Goal: Task Accomplishment & Management: Complete application form

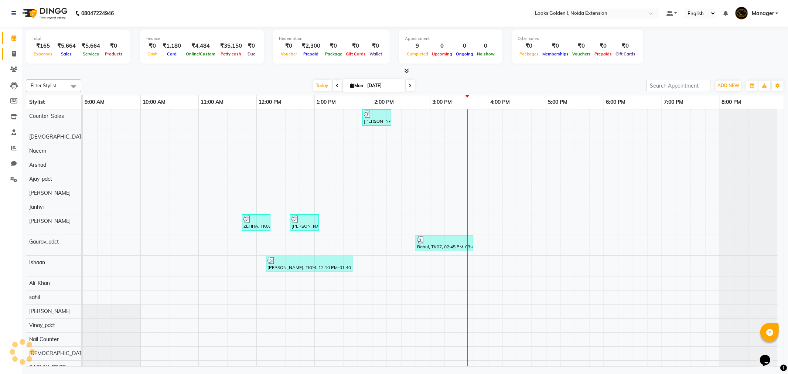
click at [15, 48] on link "Invoice" at bounding box center [11, 54] width 18 height 12
select select "service"
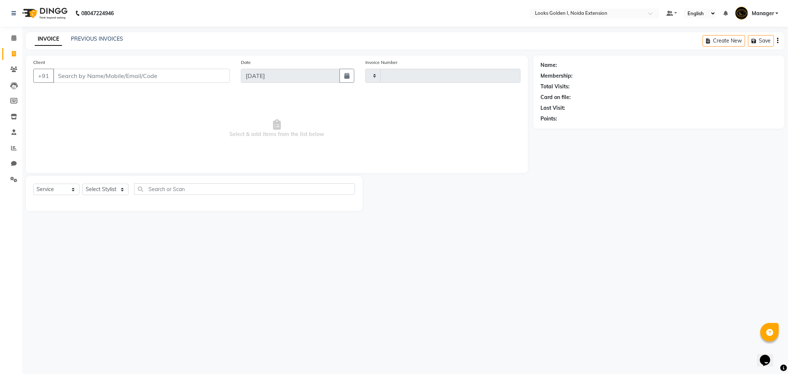
type input "6113"
select select "5508"
click at [100, 194] on select "Select Stylist" at bounding box center [105, 189] width 46 height 11
select select "78855"
click at [82, 184] on select "Select Stylist Ajay_pdct [PERSON_NAME] Counter_Sales [PERSON_NAME] [PERSON_NAME…" at bounding box center [106, 189] width 49 height 11
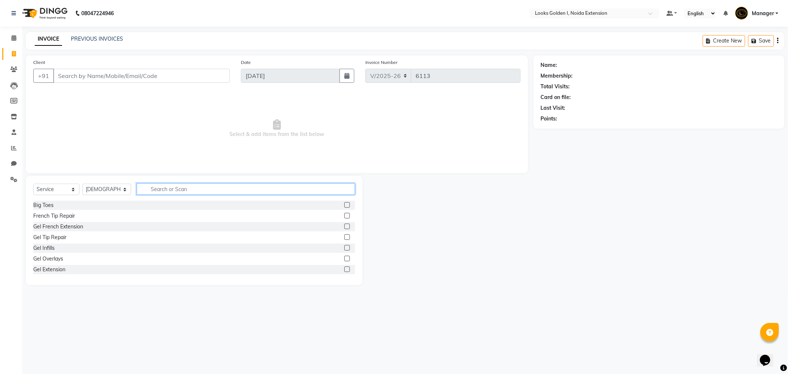
click at [183, 194] on input "text" at bounding box center [246, 188] width 218 height 11
type input "eye"
drag, startPoint x: 339, startPoint y: 216, endPoint x: 312, endPoint y: 189, distance: 37.9
click at [344, 215] on label at bounding box center [347, 216] width 6 height 6
click at [344, 215] on input "checkbox" at bounding box center [346, 216] width 5 height 5
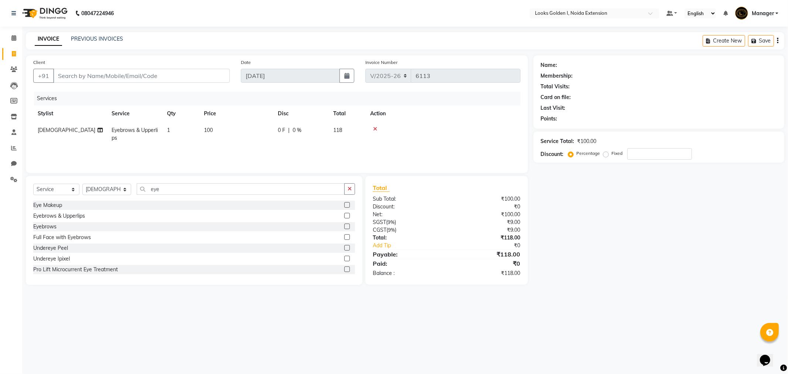
checkbox input "false"
click at [252, 123] on td "100" at bounding box center [237, 134] width 74 height 24
select select "78855"
click at [252, 123] on td "100" at bounding box center [271, 136] width 74 height 28
click at [254, 130] on input "100" at bounding box center [271, 131] width 65 height 11
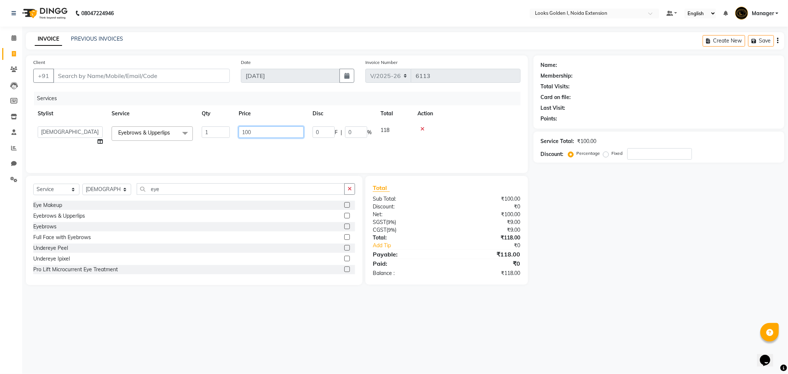
click at [254, 130] on input "100" at bounding box center [271, 131] width 65 height 11
type input "1"
type input "200"
click at [149, 177] on div "Select Service Product Membership Package Voucher Prepaid Gift Card Select Styl…" at bounding box center [194, 230] width 337 height 109
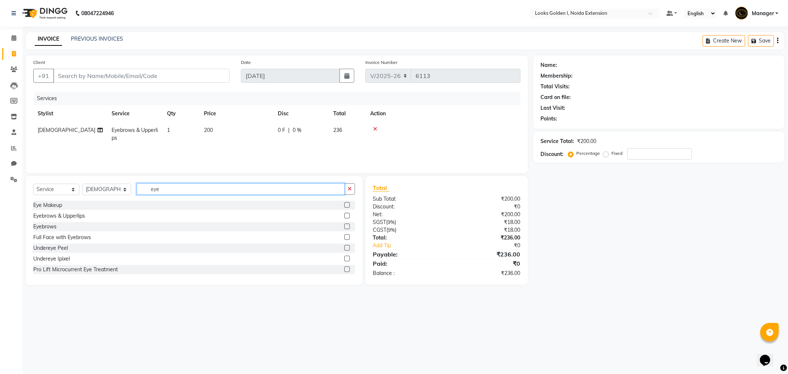
click at [162, 191] on input "eye" at bounding box center [241, 188] width 208 height 11
click at [161, 192] on input "eye" at bounding box center [241, 188] width 208 height 11
drag, startPoint x: 91, startPoint y: 183, endPoint x: 93, endPoint y: 189, distance: 6.7
click at [93, 189] on div "Select Service Product Membership Package Voucher Prepaid Gift Card Select Styl…" at bounding box center [194, 191] width 322 height 17
click at [94, 190] on select "Select Stylist Ajay_pdct [PERSON_NAME] Counter_Sales [PERSON_NAME] [PERSON_NAME…" at bounding box center [106, 189] width 49 height 11
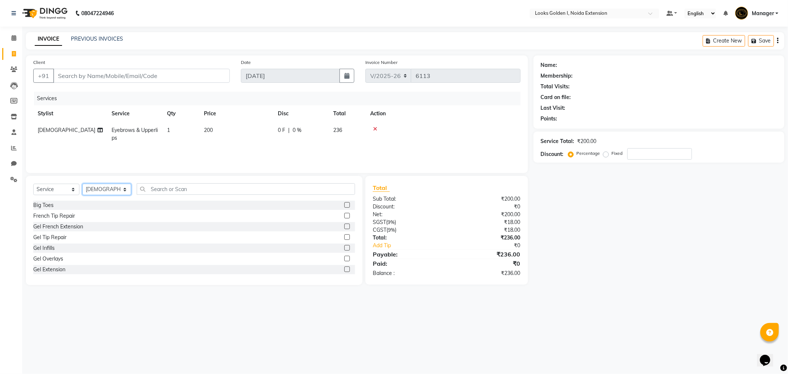
select select "37647"
click at [82, 184] on select "Select Stylist Ajay_pdct [PERSON_NAME] Counter_Sales [PERSON_NAME] [PERSON_NAME…" at bounding box center [106, 189] width 49 height 11
click at [157, 191] on input "text" at bounding box center [246, 188] width 218 height 11
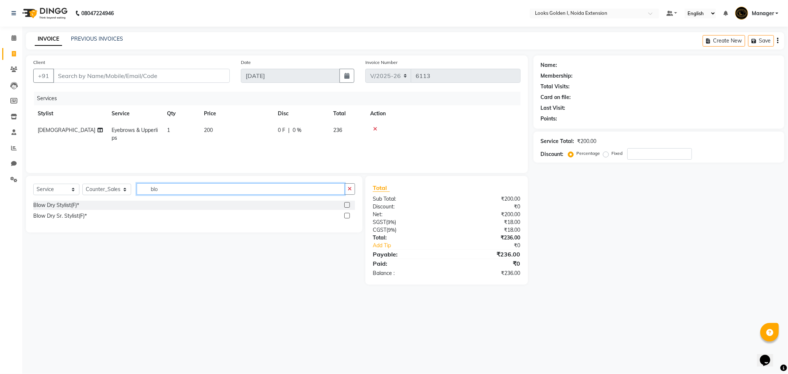
type input "blo"
click at [346, 203] on label at bounding box center [347, 205] width 6 height 6
click at [346, 203] on input "checkbox" at bounding box center [346, 205] width 5 height 5
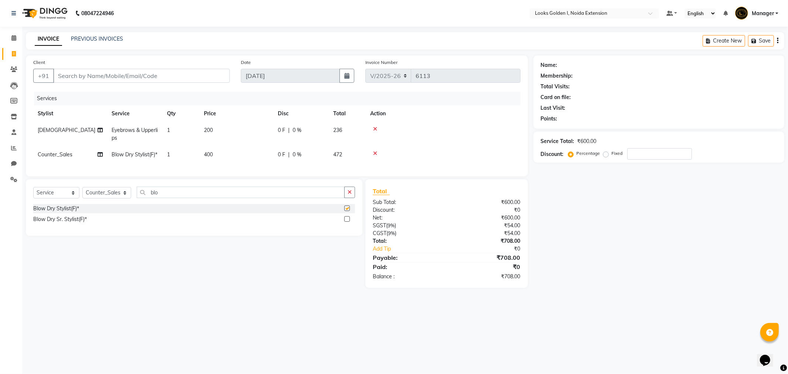
checkbox input "false"
click at [261, 152] on td "400" at bounding box center [237, 154] width 74 height 17
select select "37647"
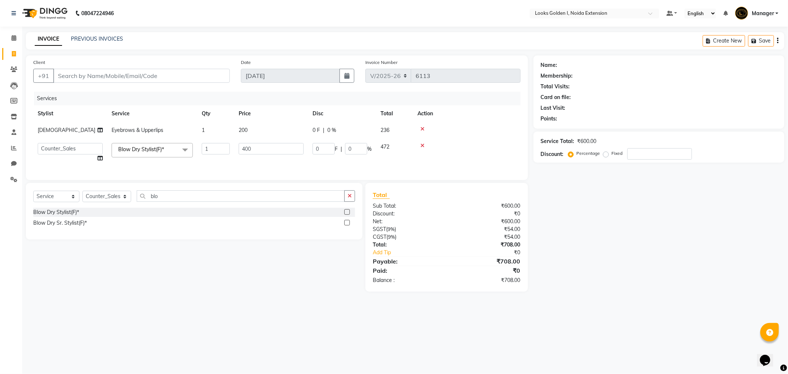
click at [261, 152] on input "400" at bounding box center [271, 148] width 65 height 11
type input "500"
click at [276, 163] on tr "Ajay_pdct Ali_Khan Anwar Arshad Asad Counter_Sales Faheem Gagan Gupta Gaurav_pd…" at bounding box center [276, 153] width 487 height 28
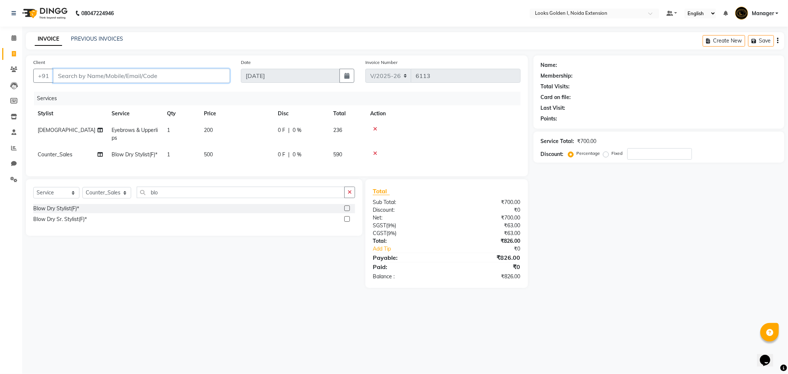
click at [141, 76] on input "Client" at bounding box center [141, 76] width 177 height 14
type input "9"
type input "0"
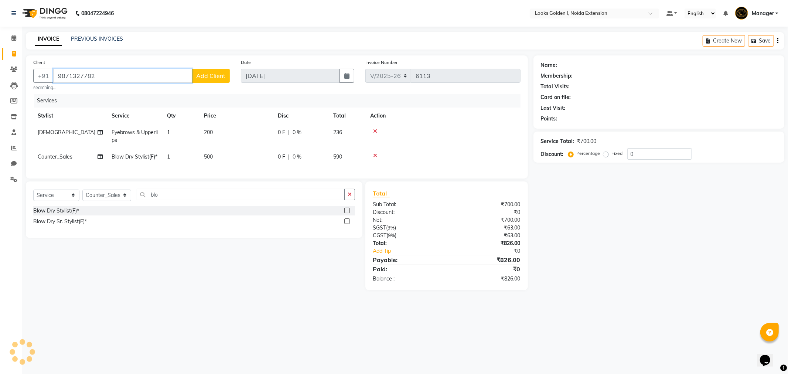
type input "9871327782"
click at [204, 82] on button "Add Client" at bounding box center [211, 76] width 38 height 14
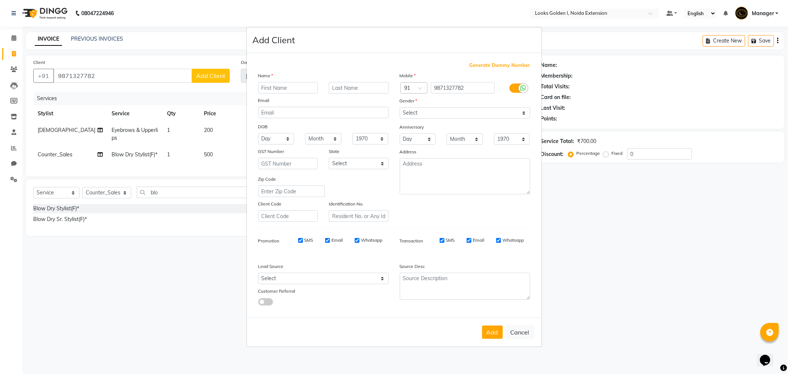
click at [283, 89] on input "text" at bounding box center [288, 87] width 60 height 11
type input "sneha"
click at [424, 112] on select "Select Male Female Other Prefer Not To Say" at bounding box center [465, 112] width 130 height 11
select select "female"
click at [400, 107] on select "Select Male Female Other Prefer Not To Say" at bounding box center [465, 112] width 130 height 11
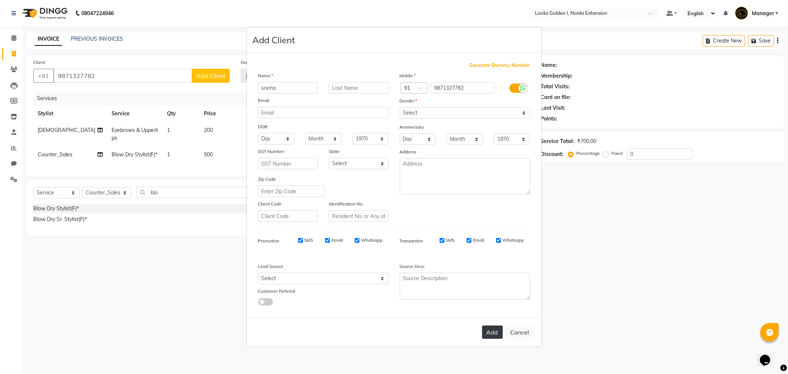
click at [487, 331] on button "Add" at bounding box center [492, 332] width 21 height 13
select select
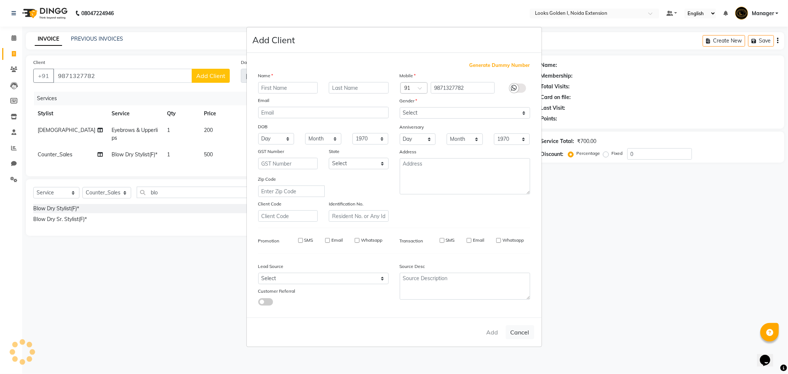
select select
checkbox input "false"
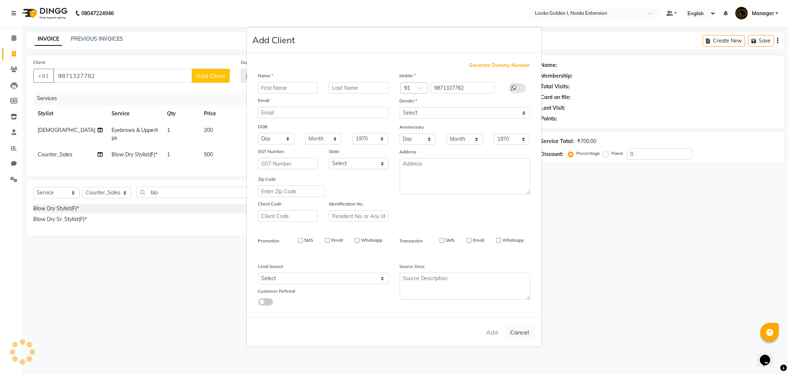
checkbox input "false"
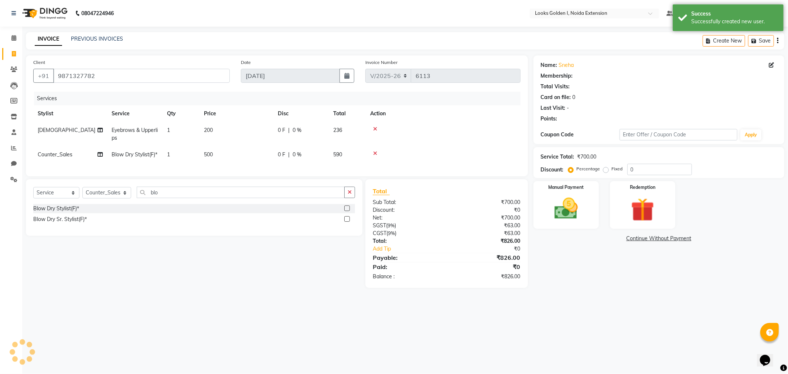
select select "1: Object"
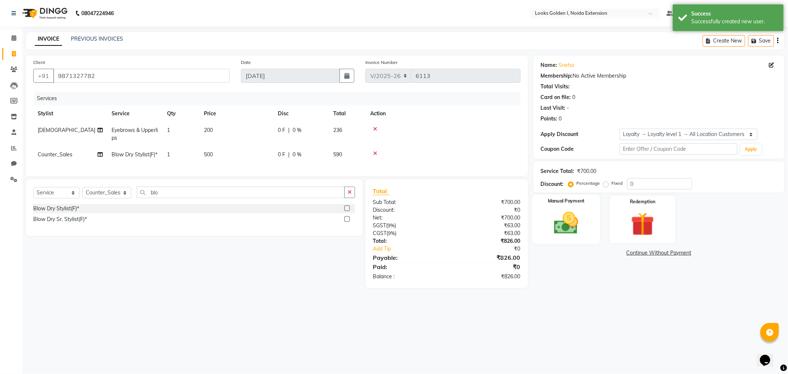
click at [566, 211] on img at bounding box center [567, 223] width 40 height 28
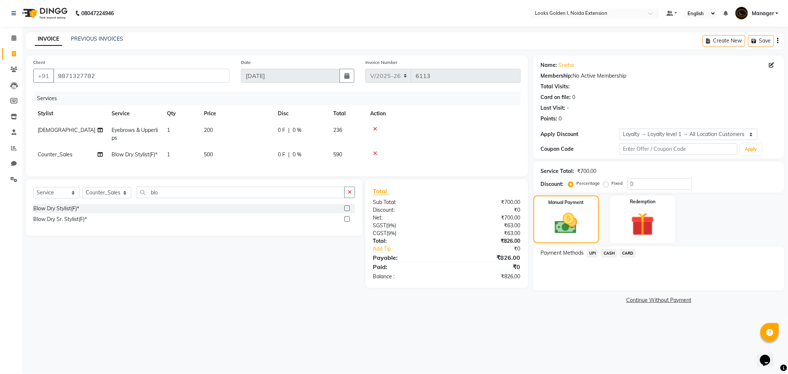
click at [597, 255] on span "UPI" at bounding box center [592, 253] width 11 height 9
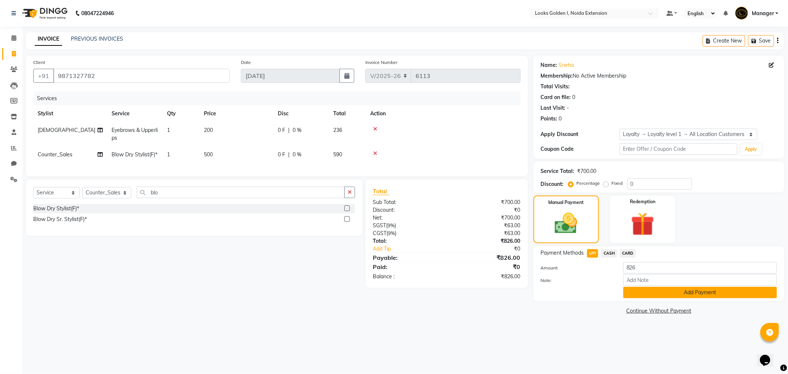
click at [626, 289] on button "Add Payment" at bounding box center [701, 292] width 154 height 11
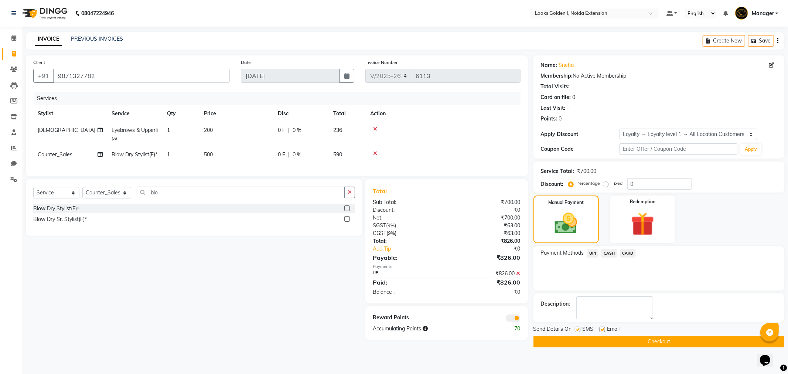
click at [602, 329] on label at bounding box center [603, 330] width 6 height 6
click at [602, 329] on input "checkbox" at bounding box center [602, 329] width 5 height 5
checkbox input "false"
click at [580, 342] on button "Checkout" at bounding box center [659, 341] width 251 height 11
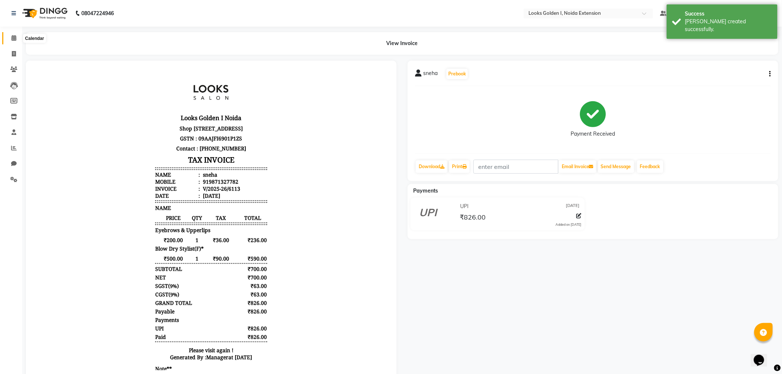
click at [9, 35] on span at bounding box center [13, 38] width 13 height 9
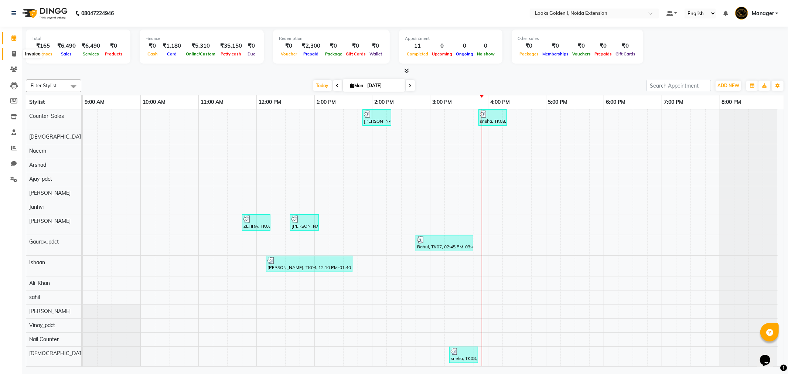
click at [13, 54] on icon at bounding box center [14, 54] width 4 height 6
select select "service"
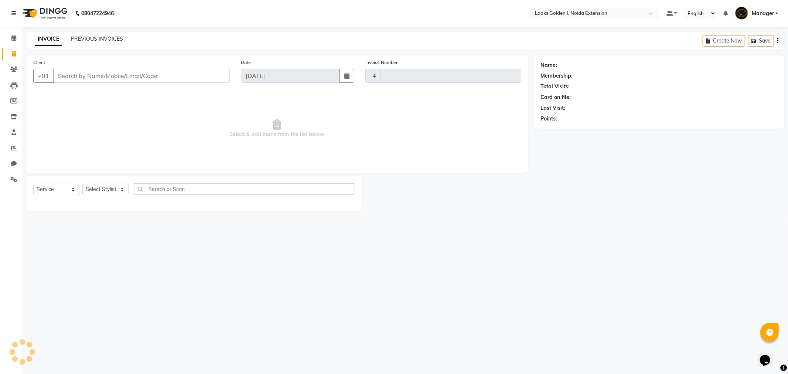
type input "6114"
select select "5508"
click at [78, 73] on input "Client" at bounding box center [141, 76] width 177 height 14
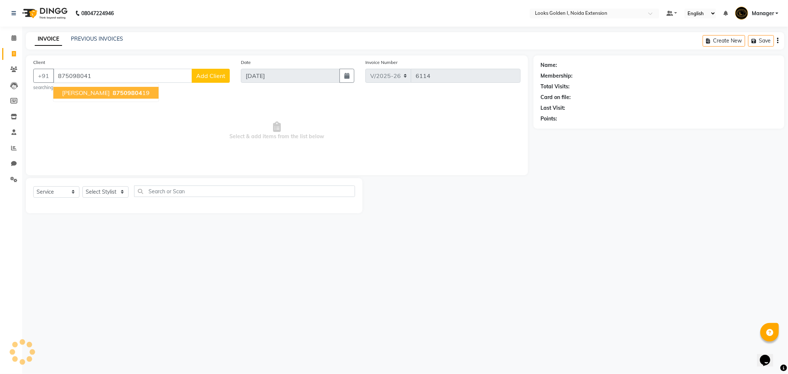
click at [105, 93] on span "deeep narayan" at bounding box center [86, 92] width 48 height 7
type input "8750980419"
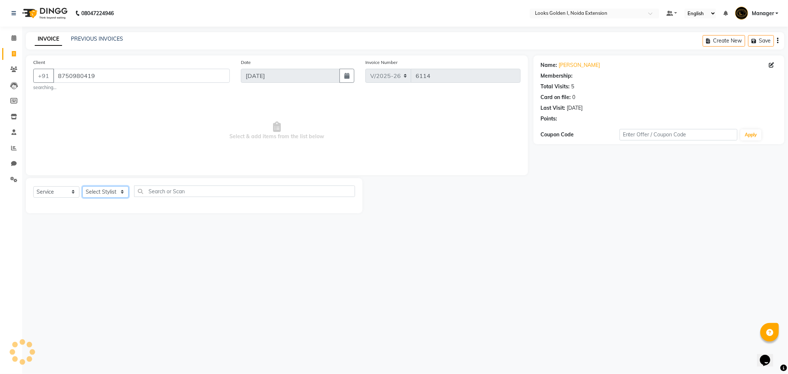
click at [89, 190] on select "Select Stylist" at bounding box center [105, 191] width 46 height 11
select select "1: Object"
drag, startPoint x: 94, startPoint y: 193, endPoint x: 102, endPoint y: 195, distance: 8.1
click at [100, 195] on select "Select Stylist" at bounding box center [105, 191] width 46 height 11
click at [103, 197] on select "Select Stylist" at bounding box center [105, 191] width 46 height 11
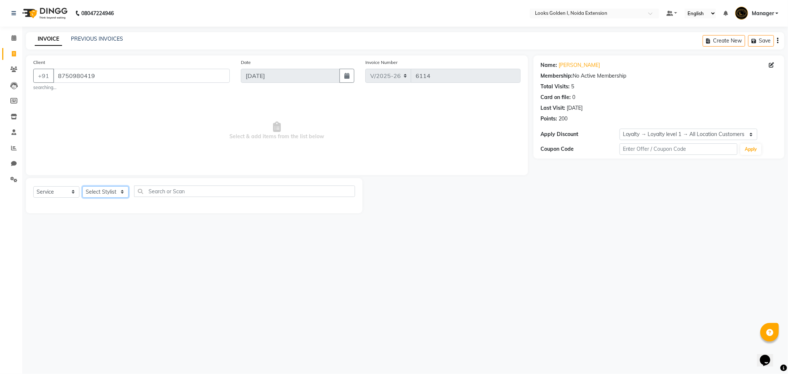
click at [113, 193] on select "Select Stylist" at bounding box center [105, 191] width 46 height 11
drag, startPoint x: 116, startPoint y: 189, endPoint x: 128, endPoint y: 189, distance: 11.5
click at [118, 189] on select "Select Stylist" at bounding box center [105, 191] width 46 height 11
click at [123, 191] on select "Select Stylist" at bounding box center [105, 191] width 46 height 11
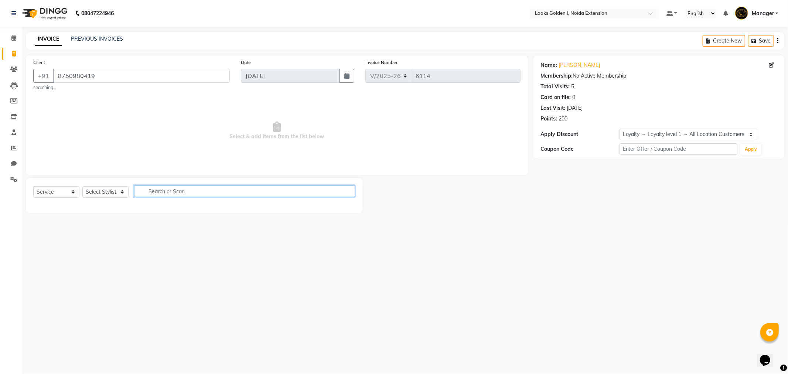
click at [148, 193] on input "text" at bounding box center [244, 191] width 221 height 11
click at [96, 188] on select "Select Stylist" at bounding box center [105, 191] width 46 height 11
click at [97, 190] on select "Select Stylist" at bounding box center [105, 191] width 46 height 11
click at [97, 194] on select "Select Stylist" at bounding box center [105, 191] width 46 height 11
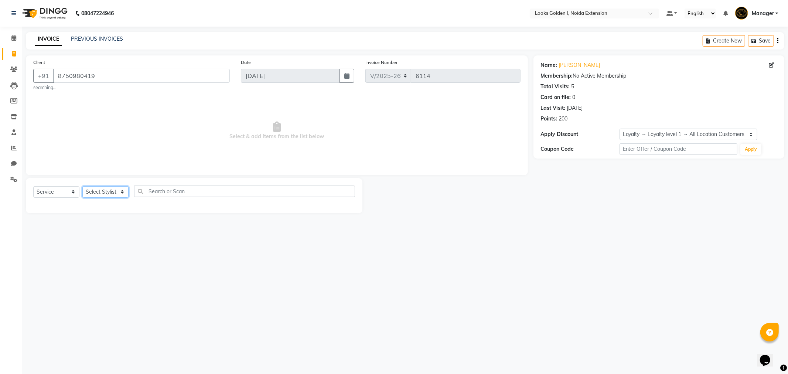
click at [97, 194] on select "Select Stylist" at bounding box center [105, 191] width 46 height 11
click at [94, 197] on select "Select Stylist" at bounding box center [105, 191] width 46 height 11
click at [108, 190] on select "Select Stylist" at bounding box center [105, 191] width 46 height 11
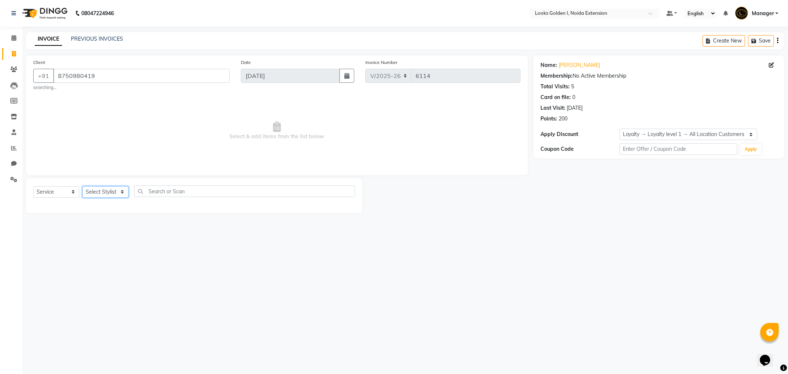
click at [108, 190] on select "Select Stylist" at bounding box center [105, 191] width 46 height 11
click at [109, 190] on select "Select Stylist" at bounding box center [105, 191] width 46 height 11
click at [112, 191] on select "Select Stylist" at bounding box center [105, 191] width 46 height 11
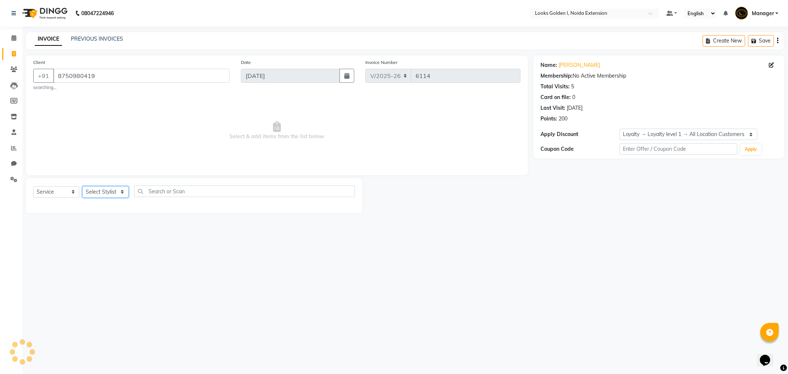
click at [112, 191] on select "Select Stylist" at bounding box center [105, 191] width 46 height 11
click at [113, 193] on select "Select Stylist" at bounding box center [105, 191] width 46 height 11
drag, startPoint x: 95, startPoint y: 76, endPoint x: 48, endPoint y: 72, distance: 46.7
click at [52, 74] on div "+91 8750980419" at bounding box center [131, 76] width 197 height 14
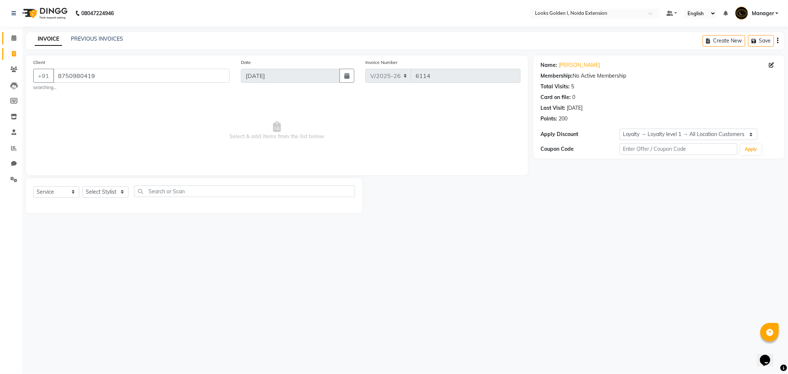
click at [6, 36] on link "Calendar" at bounding box center [11, 38] width 18 height 12
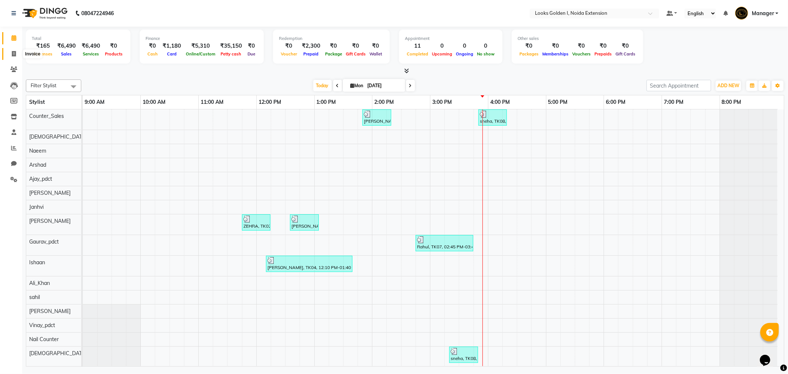
click at [10, 52] on span at bounding box center [13, 54] width 13 height 9
select select "service"
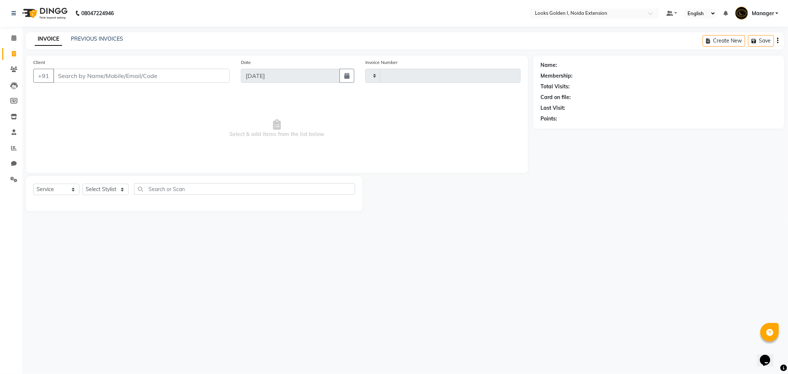
type input "6114"
select select "5508"
click at [116, 75] on input "Client" at bounding box center [141, 76] width 177 height 14
type input "8750980419"
select select "1: Object"
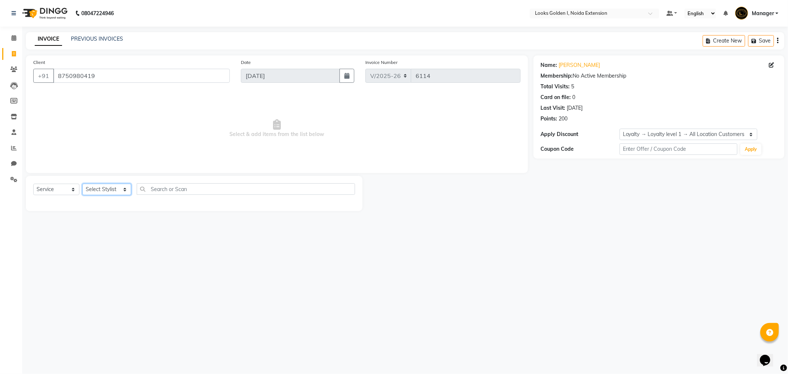
click at [87, 190] on select "Select Stylist Ajay_pdct [PERSON_NAME] Counter_Sales [PERSON_NAME] [PERSON_NAME…" at bounding box center [106, 189] width 49 height 11
select select "37647"
click at [82, 184] on select "Select Stylist Ajay_pdct [PERSON_NAME] Counter_Sales [PERSON_NAME] [PERSON_NAME…" at bounding box center [106, 189] width 49 height 11
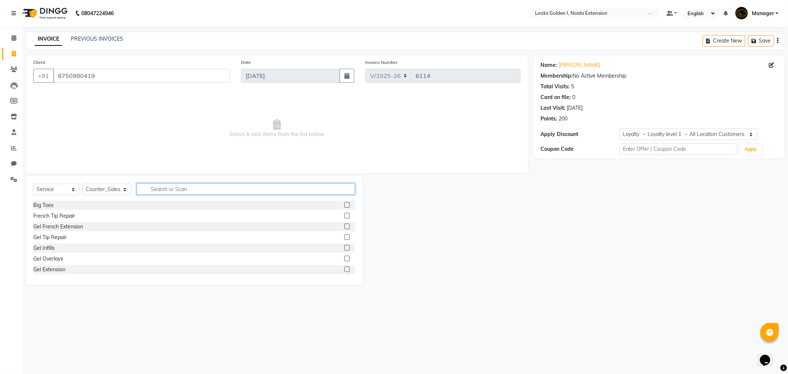
click at [187, 188] on input "text" at bounding box center [246, 188] width 218 height 11
type input "v"
type input "cut"
drag, startPoint x: 338, startPoint y: 216, endPoint x: 282, endPoint y: 170, distance: 72.5
click at [344, 216] on label at bounding box center [347, 216] width 6 height 6
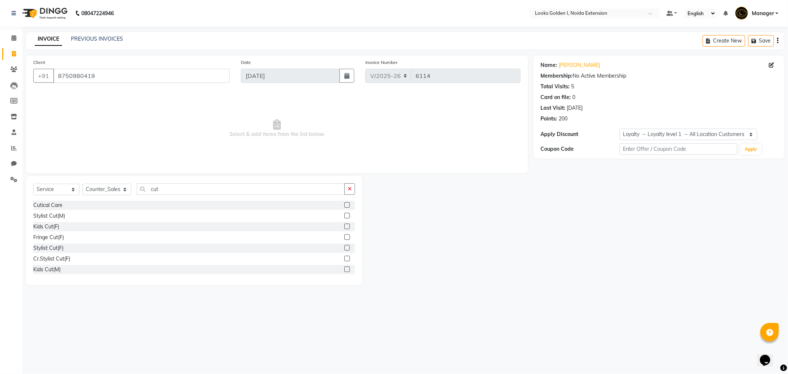
click at [344, 216] on input "checkbox" at bounding box center [346, 216] width 5 height 5
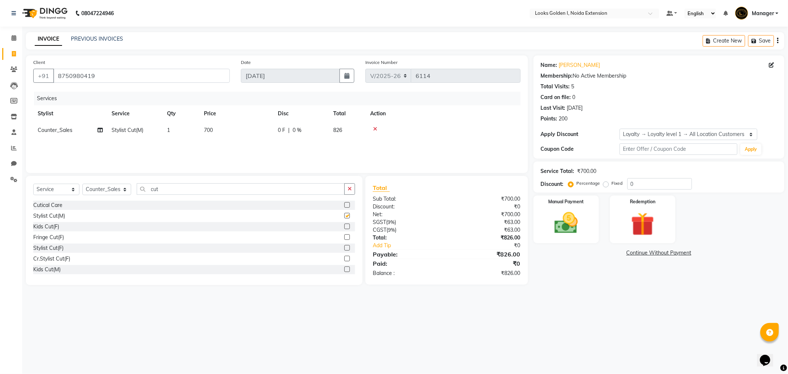
checkbox input "false"
click at [259, 126] on td "700" at bounding box center [237, 130] width 74 height 17
select select "37647"
click at [259, 126] on td "700" at bounding box center [271, 136] width 74 height 28
click at [258, 129] on input "700" at bounding box center [271, 131] width 65 height 11
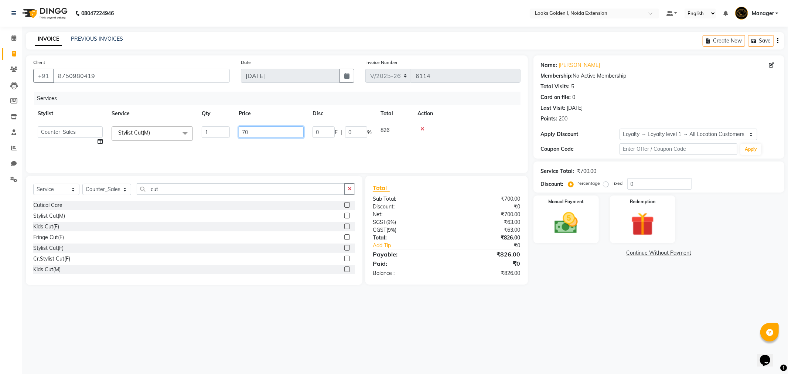
type input "7"
type input "0"
type input "300"
click at [488, 114] on th "Action" at bounding box center [467, 113] width 108 height 17
click at [606, 217] on div "Manual Payment Redemption" at bounding box center [659, 220] width 262 height 48
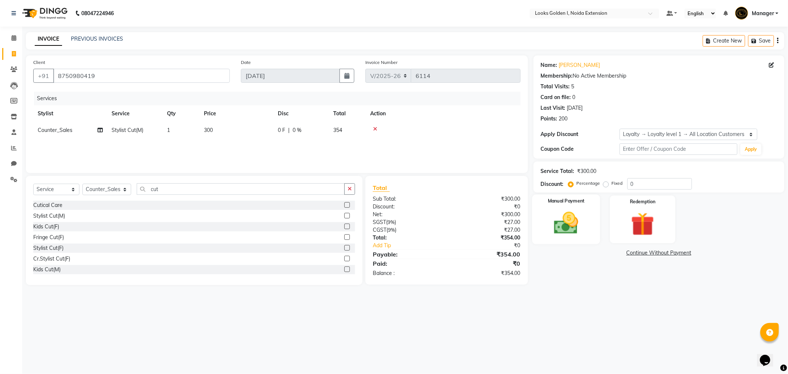
click at [547, 230] on img at bounding box center [567, 223] width 40 height 28
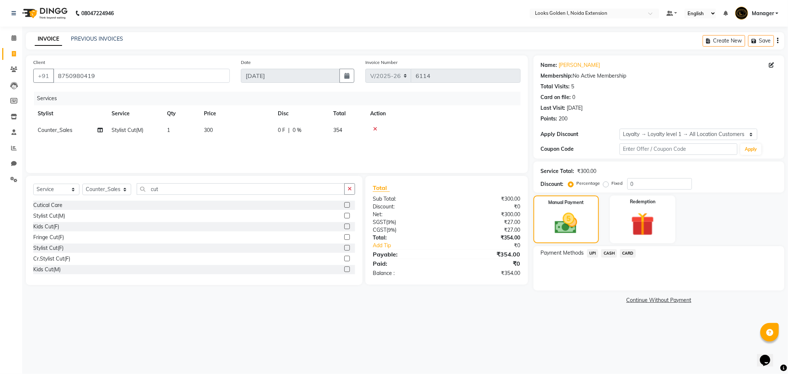
click at [587, 250] on div "UPI" at bounding box center [591, 254] width 14 height 10
click at [595, 252] on span "UPI" at bounding box center [592, 253] width 11 height 9
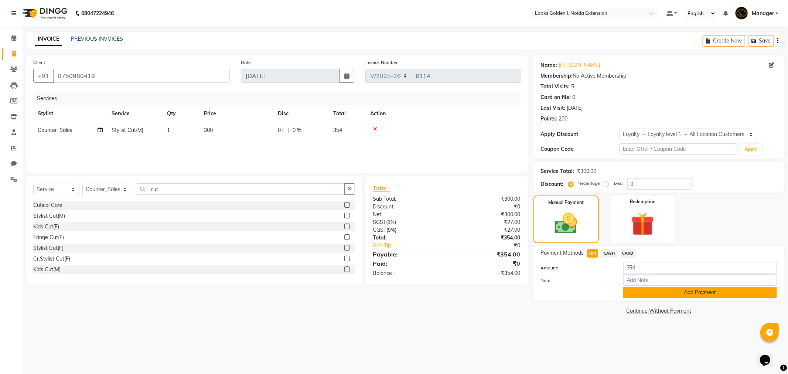
click at [642, 292] on button "Add Payment" at bounding box center [701, 292] width 154 height 11
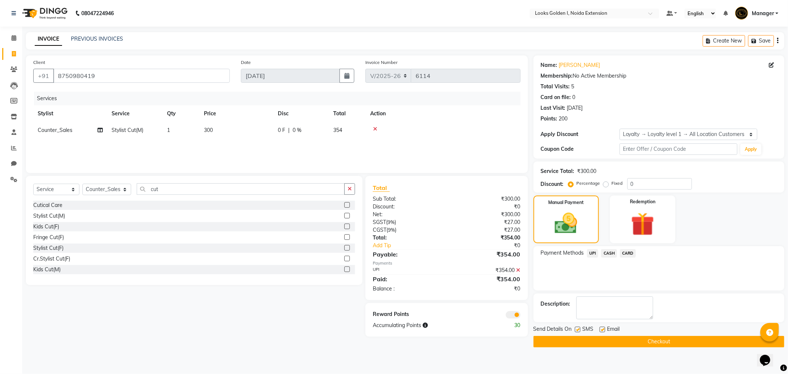
click at [602, 327] on label at bounding box center [603, 330] width 6 height 6
click at [602, 327] on input "checkbox" at bounding box center [602, 329] width 5 height 5
checkbox input "false"
click at [587, 340] on button "Checkout" at bounding box center [659, 341] width 251 height 11
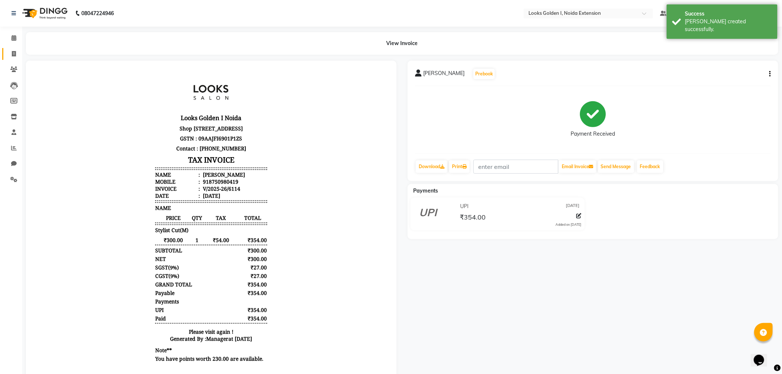
click at [9, 49] on link "Invoice" at bounding box center [11, 54] width 18 height 12
select select "service"
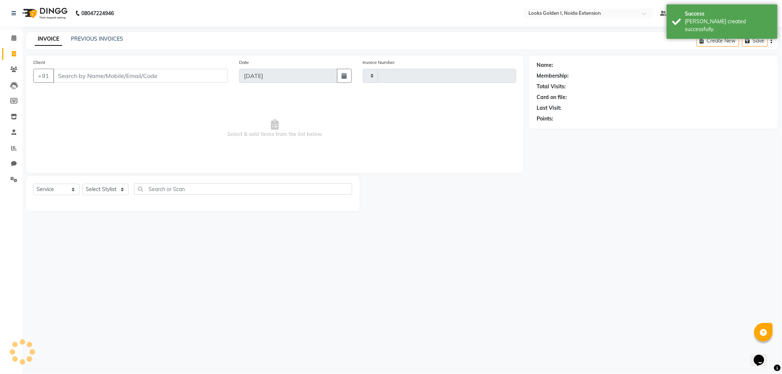
type input "6115"
select select "5508"
click at [87, 38] on link "PREVIOUS INVOICES" at bounding box center [97, 38] width 52 height 7
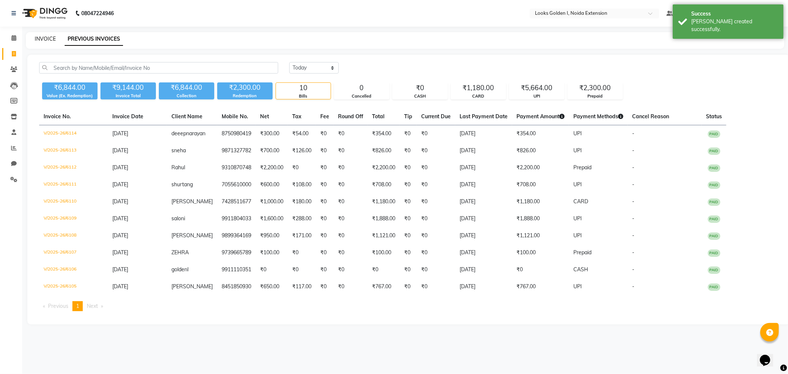
click at [43, 36] on link "INVOICE" at bounding box center [45, 38] width 21 height 7
select select "service"
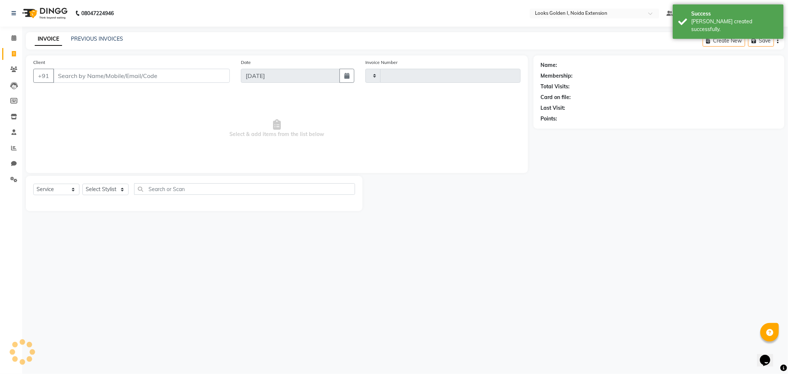
type input "6115"
select select "5508"
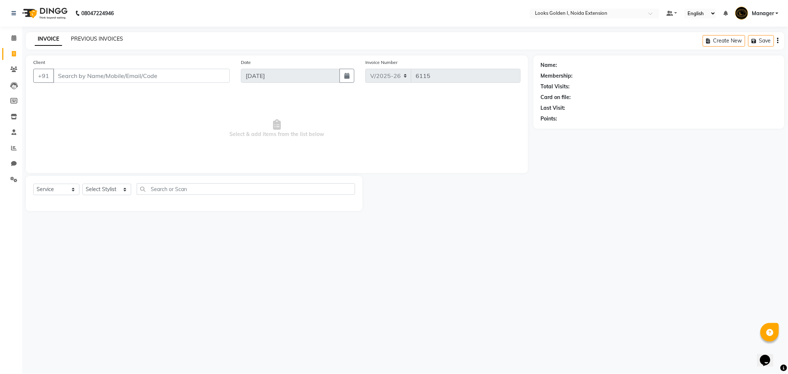
click at [94, 35] on link "PREVIOUS INVOICES" at bounding box center [97, 38] width 52 height 7
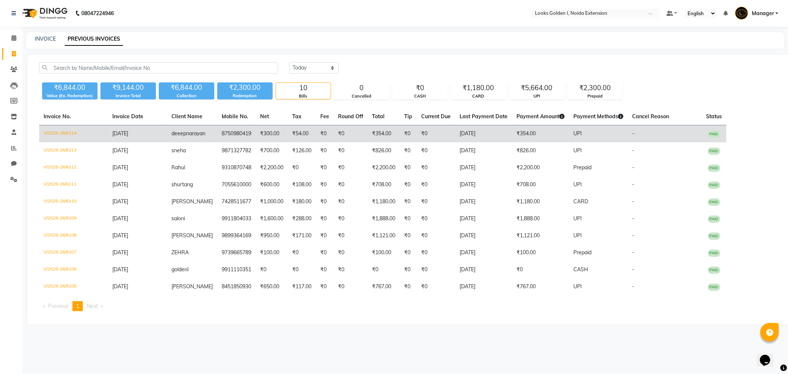
click at [257, 137] on td "₹300.00" at bounding box center [272, 133] width 32 height 17
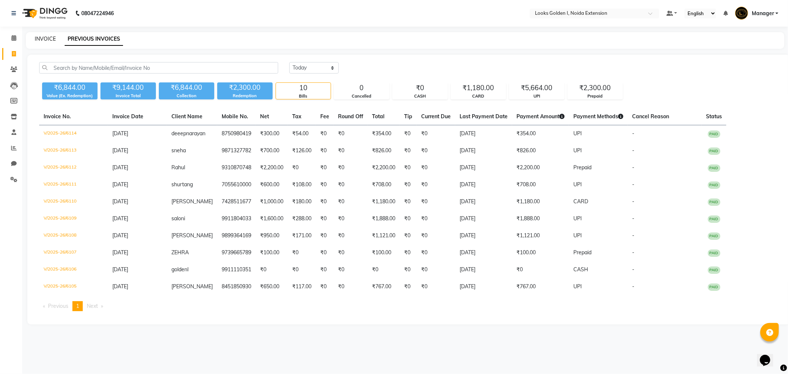
click at [38, 39] on link "INVOICE" at bounding box center [45, 38] width 21 height 7
select select "5508"
select select "service"
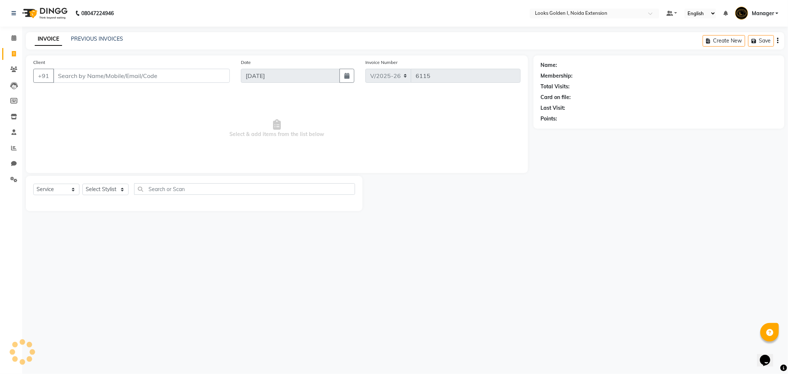
click at [68, 39] on div "INVOICE PREVIOUS INVOICES" at bounding box center [74, 39] width 97 height 8
click at [74, 38] on link "PREVIOUS INVOICES" at bounding box center [97, 38] width 52 height 7
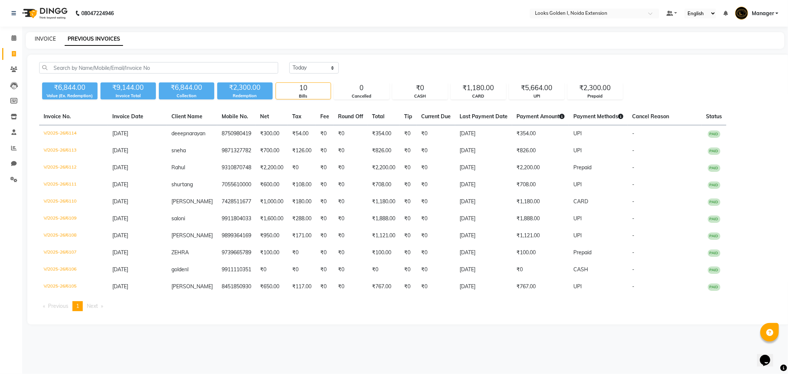
click at [47, 40] on link "INVOICE" at bounding box center [45, 38] width 21 height 7
select select "5508"
select select "service"
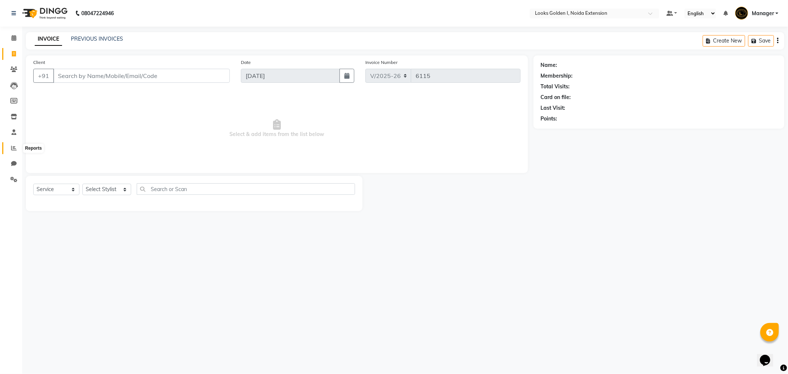
click at [12, 149] on icon at bounding box center [14, 148] width 6 height 6
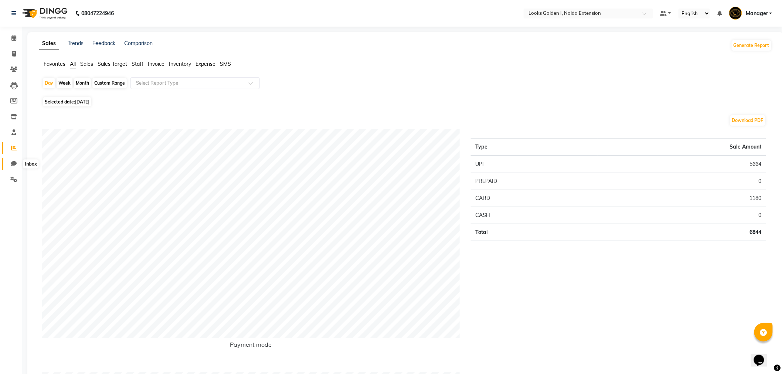
click at [11, 164] on icon at bounding box center [14, 164] width 6 height 6
select select "100"
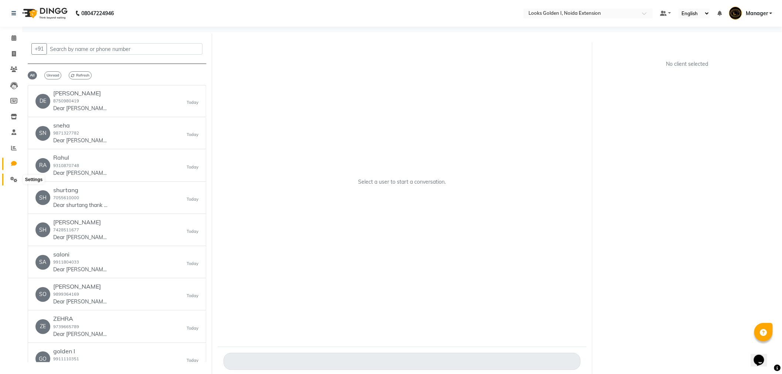
click at [14, 181] on icon at bounding box center [13, 180] width 7 height 6
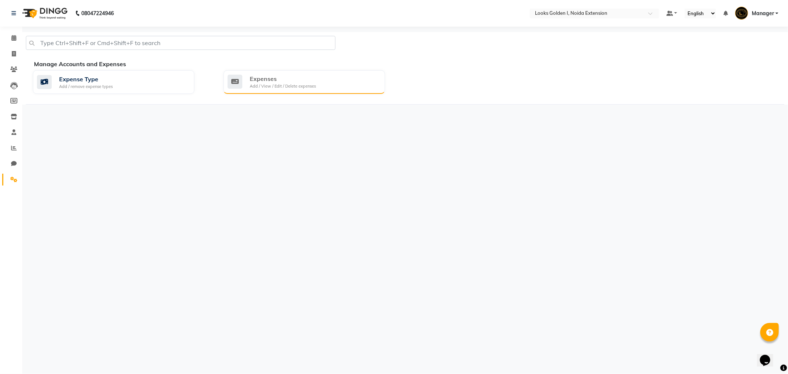
click at [278, 78] on div "Expenses" at bounding box center [283, 78] width 66 height 9
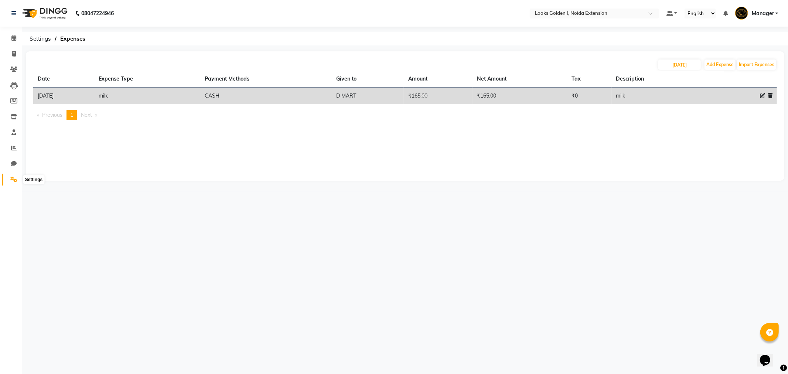
click at [14, 182] on icon at bounding box center [13, 180] width 7 height 6
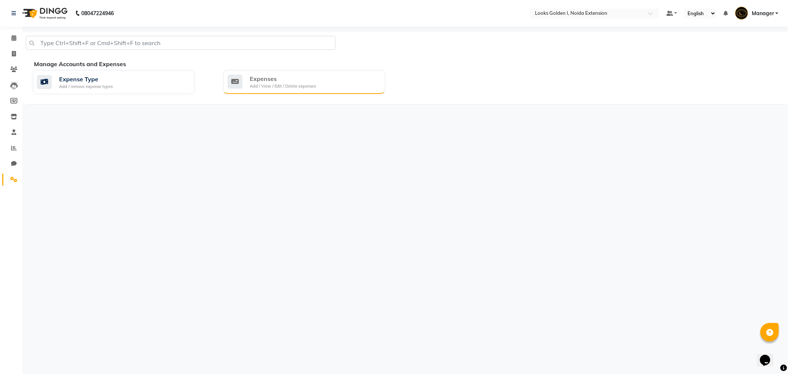
click at [270, 76] on div "Expenses" at bounding box center [283, 78] width 66 height 9
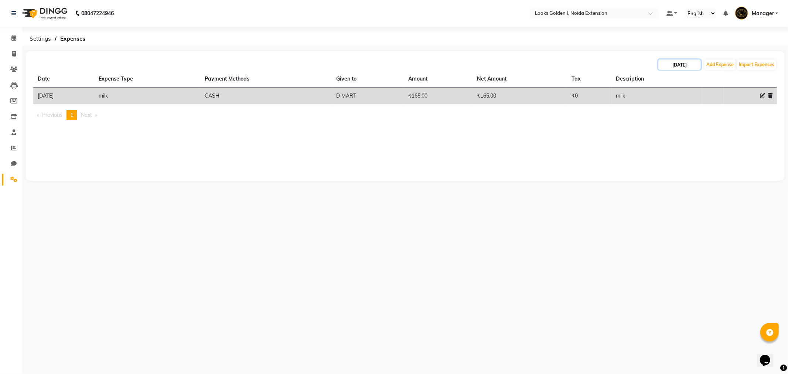
click at [681, 63] on input "[DATE]" at bounding box center [680, 65] width 43 height 10
select select "9"
select select "2025"
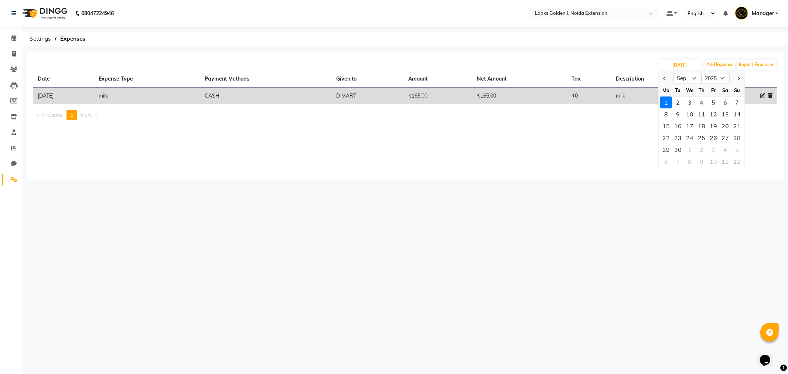
click at [426, 175] on div "01-09-2025 Jan Feb Mar Apr May Jun Jul Aug Sep Oct Nov Dec 2015 2016 2017 2018 …" at bounding box center [405, 115] width 759 height 129
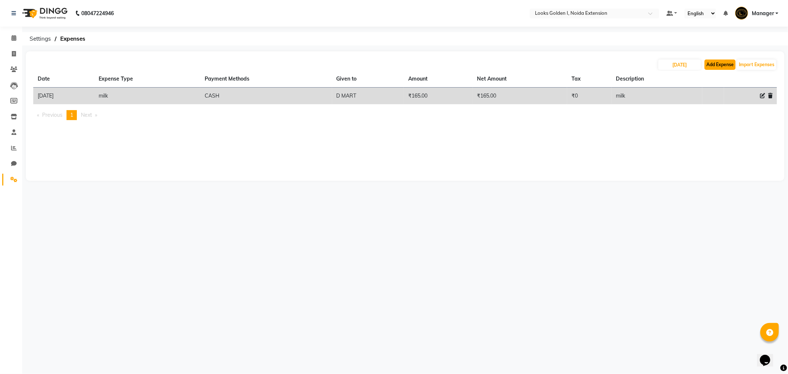
click at [716, 65] on button "Add Expense" at bounding box center [720, 65] width 31 height 10
select select "1"
select select "4442"
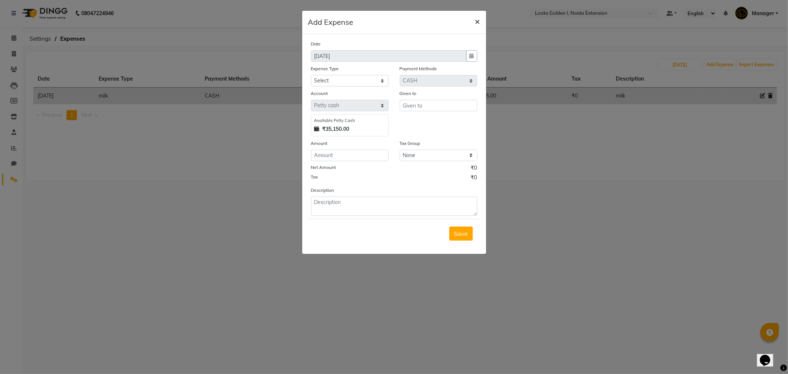
click at [475, 19] on span "×" at bounding box center [477, 21] width 5 height 11
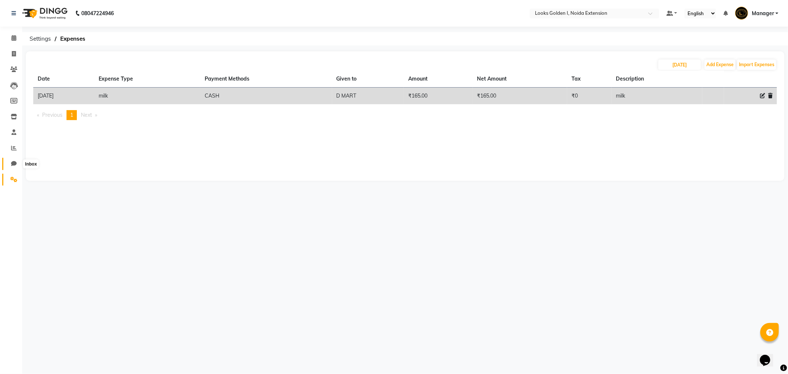
click at [16, 165] on span at bounding box center [13, 164] width 13 height 9
select select "100"
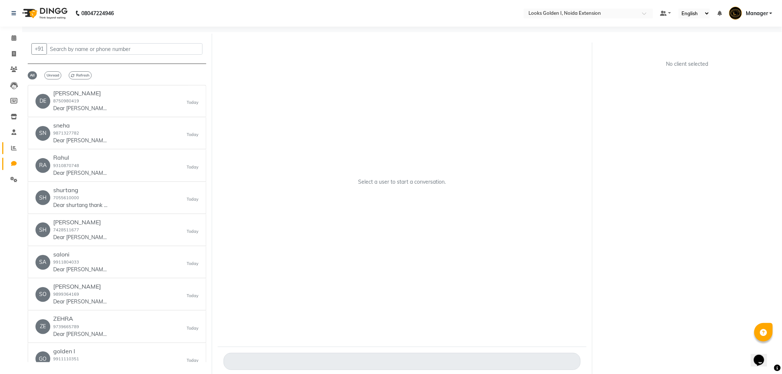
click at [6, 149] on link "Reports" at bounding box center [11, 148] width 18 height 12
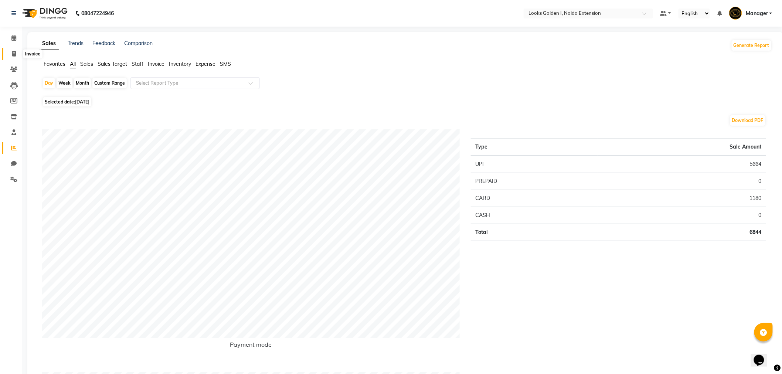
click at [16, 51] on span at bounding box center [13, 54] width 13 height 9
select select "service"
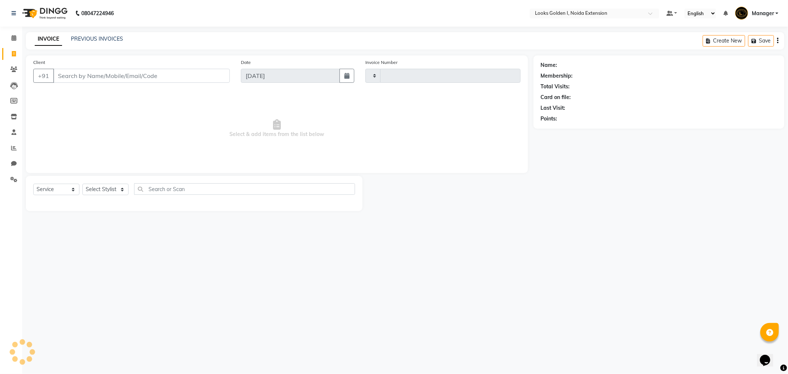
type input "6115"
select select "5508"
drag, startPoint x: 16, startPoint y: 51, endPoint x: 0, endPoint y: 85, distance: 37.9
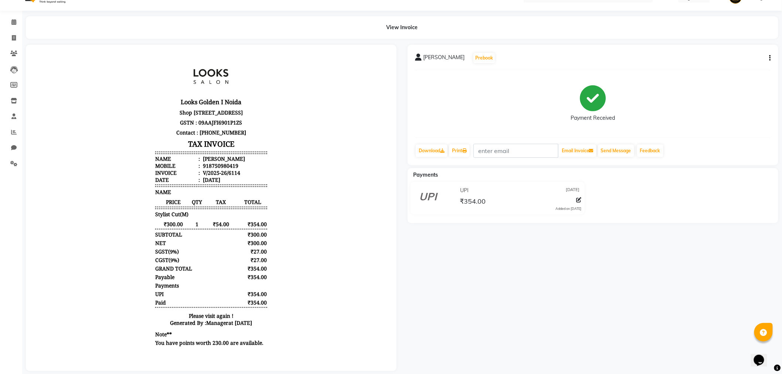
scroll to position [30, 0]
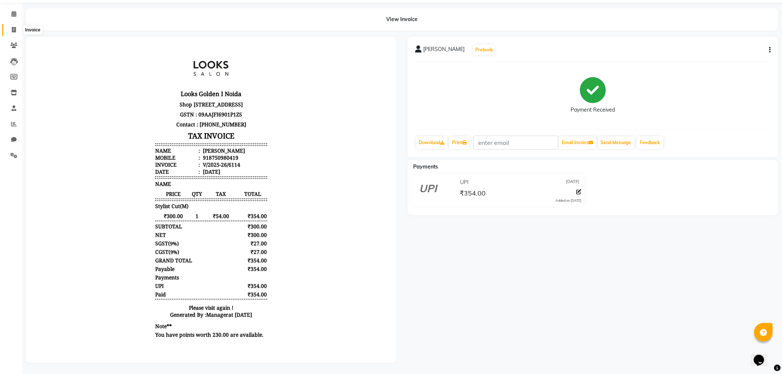
click at [18, 26] on span at bounding box center [13, 30] width 13 height 9
select select "5508"
select select "service"
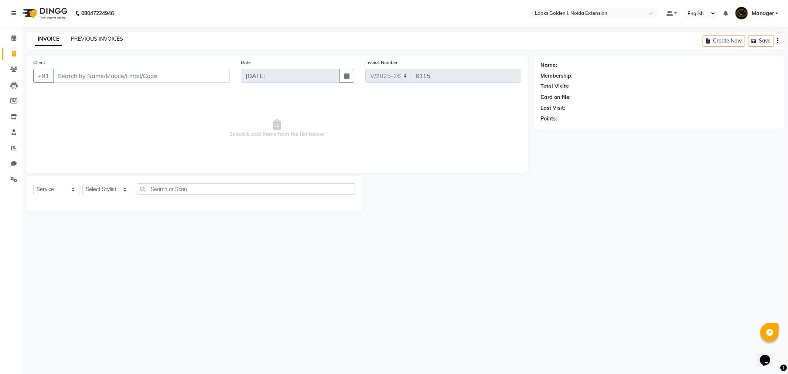
click at [120, 40] on link "PREVIOUS INVOICES" at bounding box center [97, 38] width 52 height 7
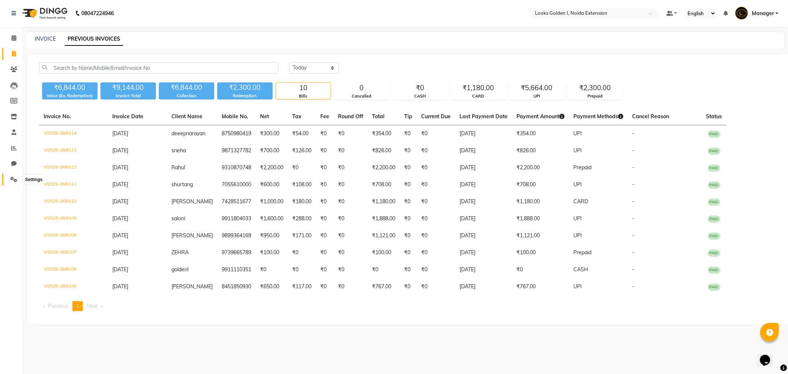
click at [13, 178] on icon at bounding box center [13, 180] width 7 height 6
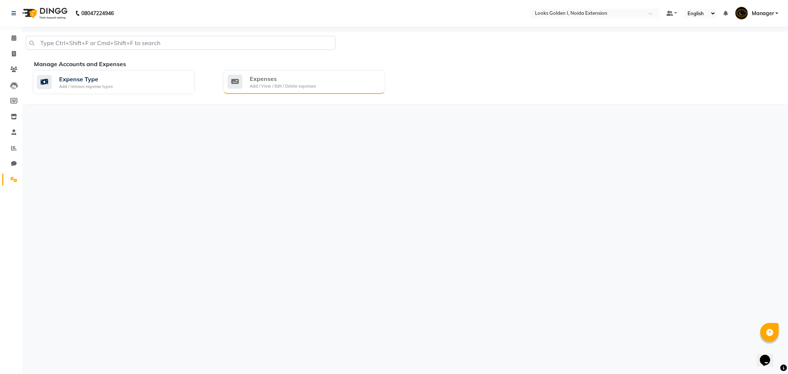
click at [266, 89] on div "Add / View / Edit / Delete expenses" at bounding box center [283, 86] width 66 height 6
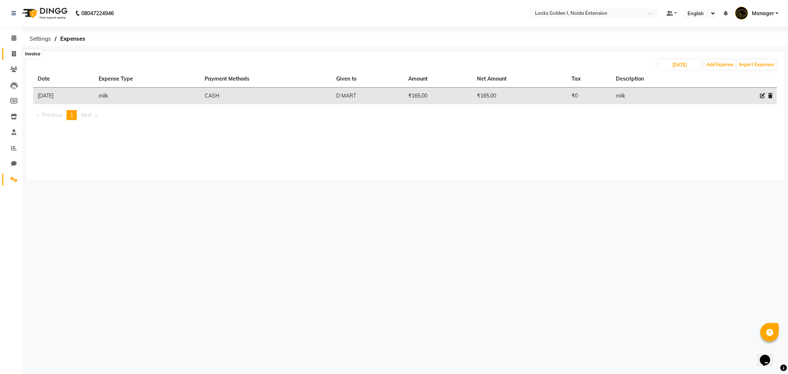
click at [13, 54] on icon at bounding box center [14, 54] width 4 height 6
select select "service"
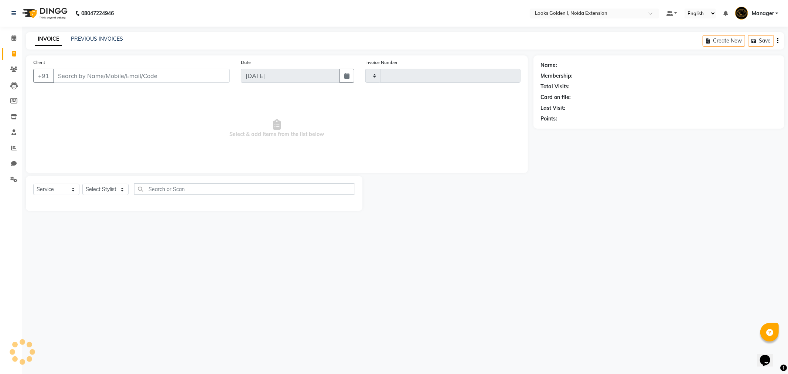
type input "6115"
select select "5508"
select select "service"
click at [10, 177] on icon at bounding box center [13, 180] width 7 height 6
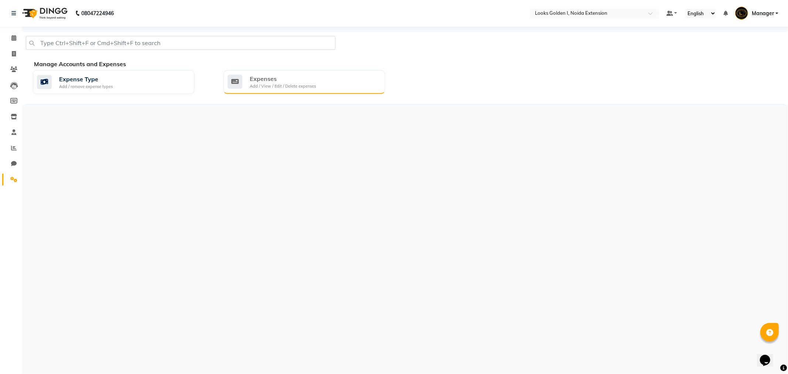
click at [285, 90] on div "Expenses Add / View / Edit / Delete expenses" at bounding box center [305, 82] width 162 height 24
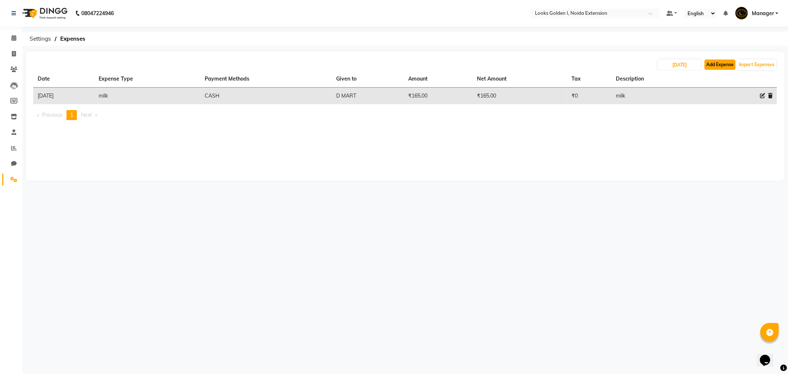
click at [726, 64] on button "Add Expense" at bounding box center [720, 65] width 31 height 10
select select "1"
select select "4442"
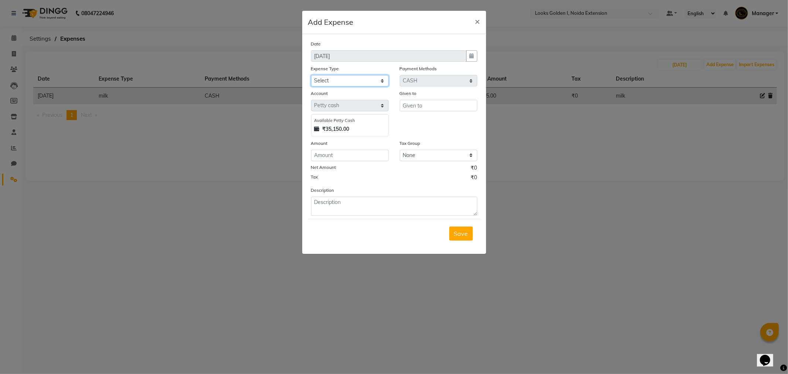
click at [379, 82] on select "Select Bank Deposit Blinkit Cash Handover CLIENT Client ordered food Client Ref…" at bounding box center [350, 80] width 78 height 11
drag, startPoint x: 392, startPoint y: 163, endPoint x: 385, endPoint y: 176, distance: 15.0
click at [385, 176] on div "Date 01-09-2025 Expense Type Select Bank Deposit Blinkit Cash Handover CLIENT C…" at bounding box center [394, 128] width 166 height 176
click at [381, 82] on select "Select Bank Deposit Blinkit Cash Handover CLIENT Client ordered food Client Ref…" at bounding box center [350, 80] width 78 height 11
select select "24372"
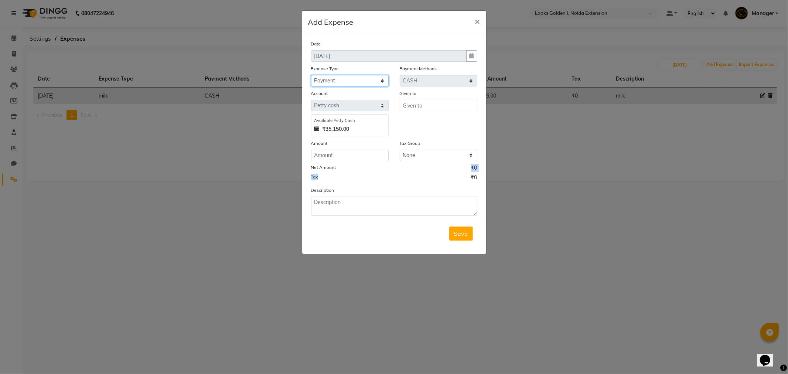
click at [311, 75] on select "Select Bank Deposit Blinkit Cash Handover CLIENT Client ordered food Client Ref…" at bounding box center [350, 80] width 78 height 11
click at [345, 158] on input "number" at bounding box center [350, 155] width 78 height 11
type input "10"
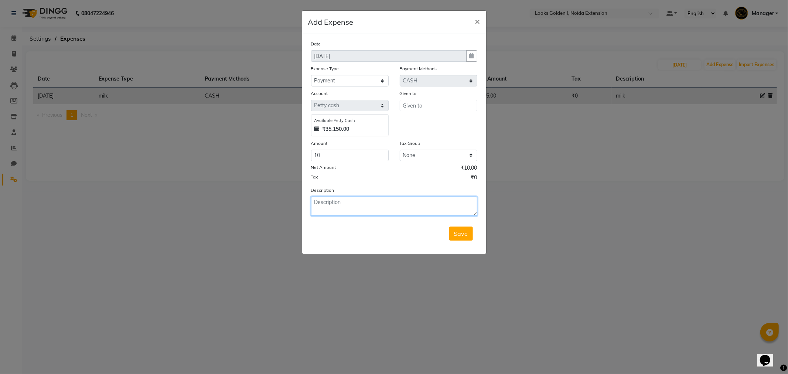
click at [337, 204] on textarea at bounding box center [394, 206] width 166 height 19
type textarea "b"
click at [384, 80] on select "Select Bank Deposit Blinkit Cash Handover CLIENT Client ordered food Client Ref…" at bounding box center [350, 80] width 78 height 11
click at [311, 75] on select "Select Bank Deposit Blinkit Cash Handover CLIENT Client ordered food Client Ref…" at bounding box center [350, 80] width 78 height 11
click at [382, 84] on select "Select Bank Deposit Blinkit Cash Handover CLIENT Client ordered food Client Ref…" at bounding box center [350, 80] width 78 height 11
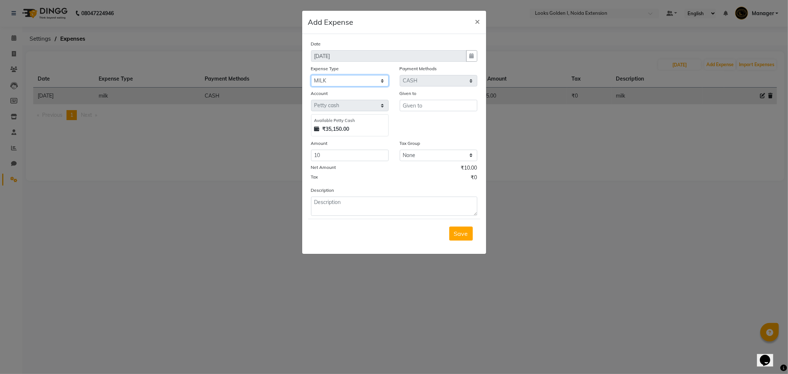
select select "23704"
click at [311, 75] on select "Select Bank Deposit Blinkit Cash Handover CLIENT Client ordered food Client Ref…" at bounding box center [350, 80] width 78 height 11
click at [392, 207] on textarea at bounding box center [394, 206] width 166 height 19
type textarea "biskut"
click at [461, 110] on input "text" at bounding box center [439, 105] width 78 height 11
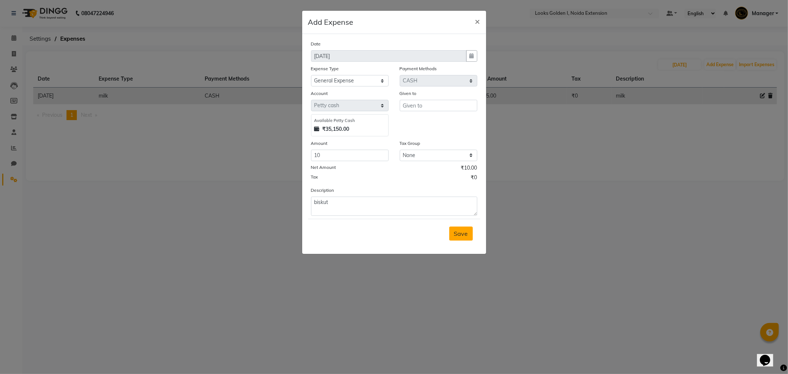
click at [461, 235] on span "Save" at bounding box center [461, 233] width 14 height 7
click at [461, 106] on input "text" at bounding box center [439, 105] width 78 height 11
type input "shop"
click at [456, 233] on span "Save" at bounding box center [461, 233] width 14 height 7
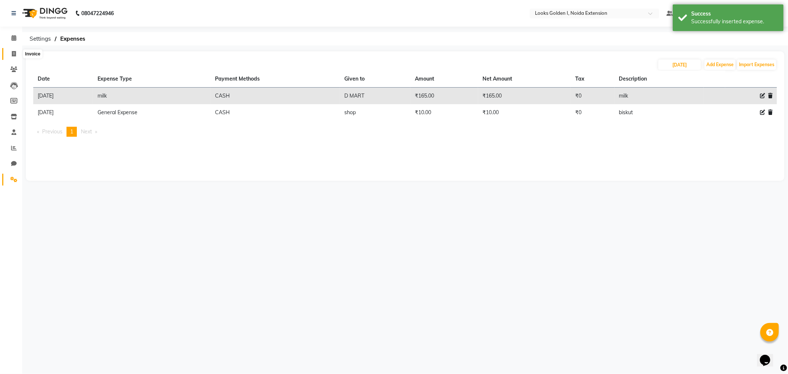
click at [10, 52] on span at bounding box center [13, 54] width 13 height 9
select select "service"
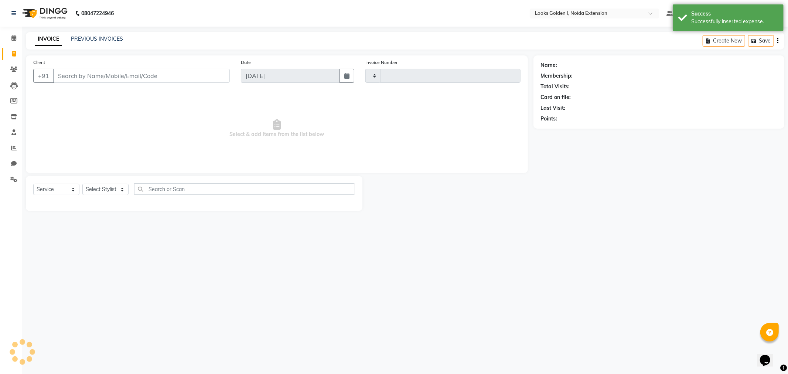
type input "6115"
select select "5508"
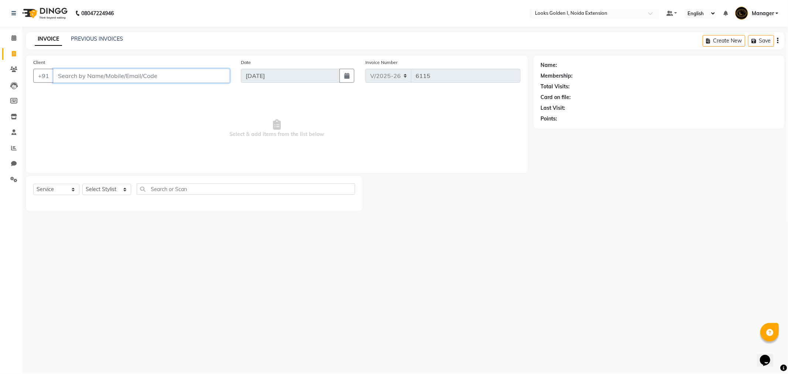
click at [130, 75] on input "Client" at bounding box center [141, 76] width 177 height 14
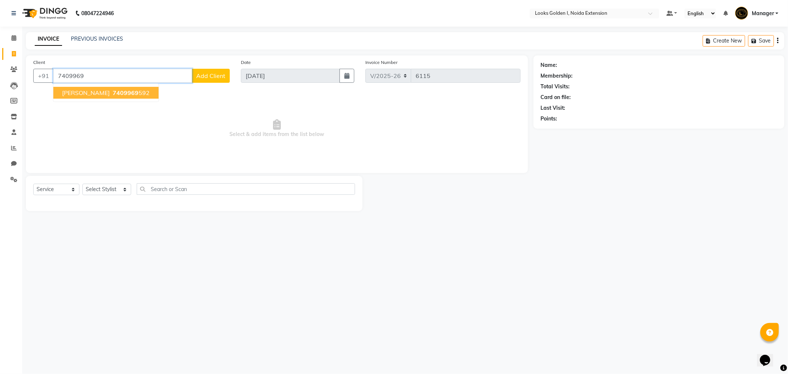
click at [117, 91] on ngb-highlight "7409969 592" at bounding box center [130, 92] width 38 height 7
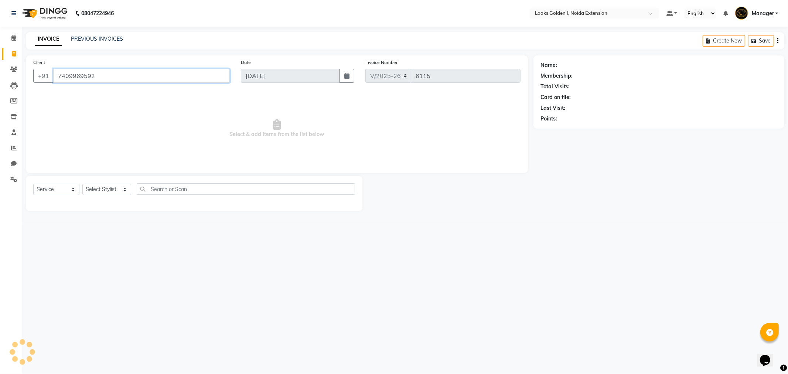
type input "7409969592"
select select "1: Object"
click at [562, 67] on link "Jyotsna" at bounding box center [579, 65] width 41 height 8
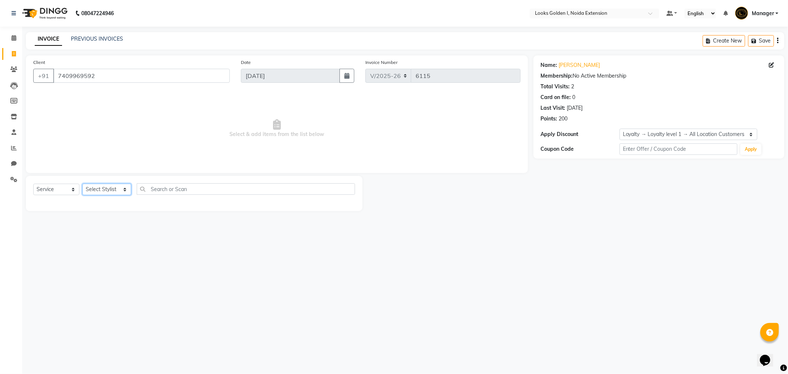
click at [113, 190] on select "Select Stylist Ajay_pdct [PERSON_NAME] Counter_Sales [PERSON_NAME] [PERSON_NAME…" at bounding box center [106, 189] width 49 height 11
select select "37647"
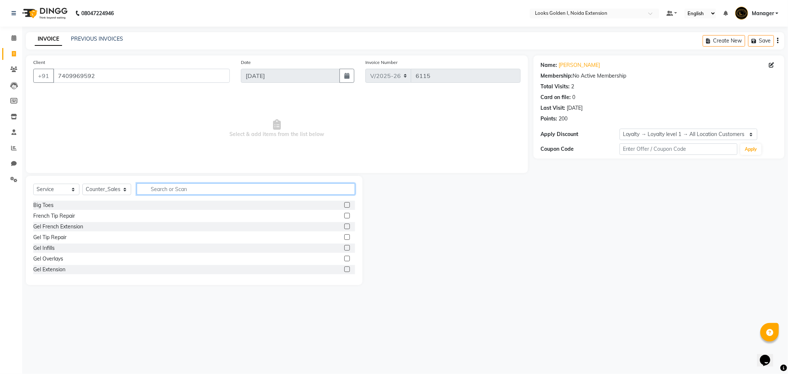
click at [161, 187] on input "text" at bounding box center [246, 188] width 218 height 11
type input "cut"
click at [45, 249] on div "Stylist Cut(F)" at bounding box center [48, 248] width 30 height 8
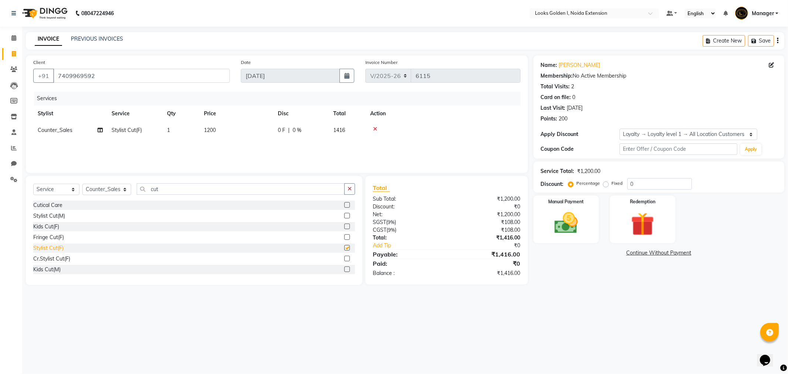
checkbox input "false"
click at [222, 133] on td "1200" at bounding box center [237, 130] width 74 height 17
select select "37647"
drag, startPoint x: 300, startPoint y: 135, endPoint x: 224, endPoint y: 139, distance: 76.3
click at [224, 139] on tr "Ajay_pdct Ali_Khan Anwar Arshad Asad Counter_Sales Faheem Gagan Gupta Gaurav_pd…" at bounding box center [276, 136] width 487 height 28
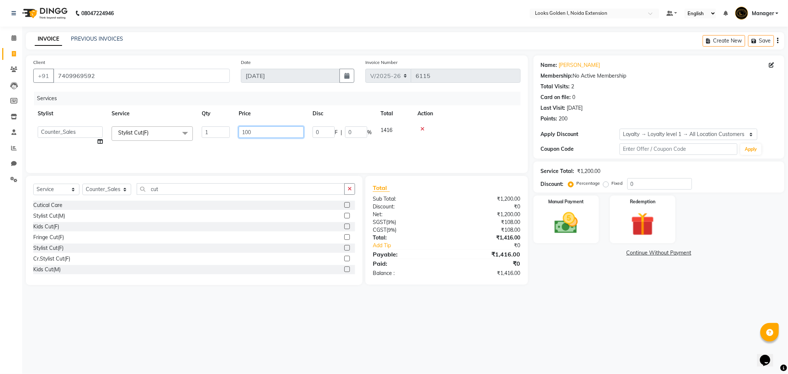
type input "1000"
click at [236, 153] on div "Services Stylist Service Qty Price Disc Total Action Ajay_pdct Ali_Khan Anwar A…" at bounding box center [276, 129] width 487 height 74
click at [591, 223] on div "Manual Payment" at bounding box center [566, 219] width 68 height 50
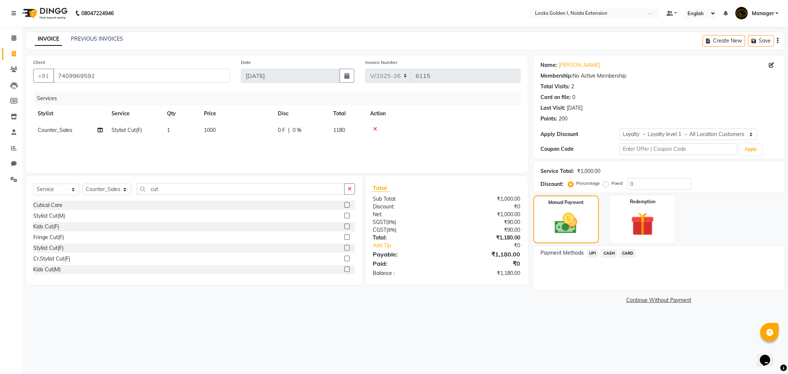
click at [592, 253] on span "UPI" at bounding box center [592, 253] width 11 height 9
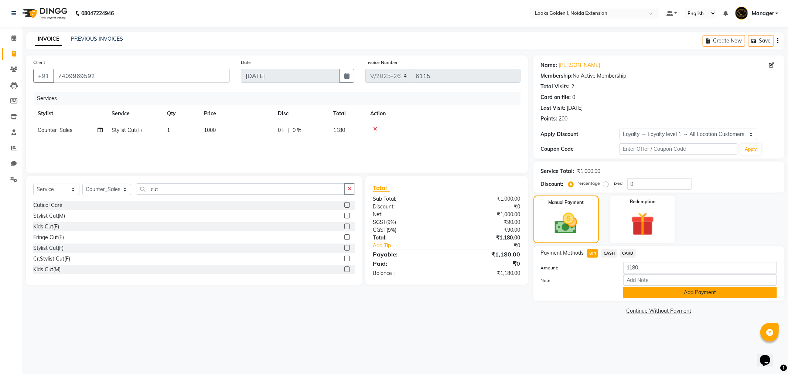
click at [643, 292] on button "Add Payment" at bounding box center [701, 292] width 154 height 11
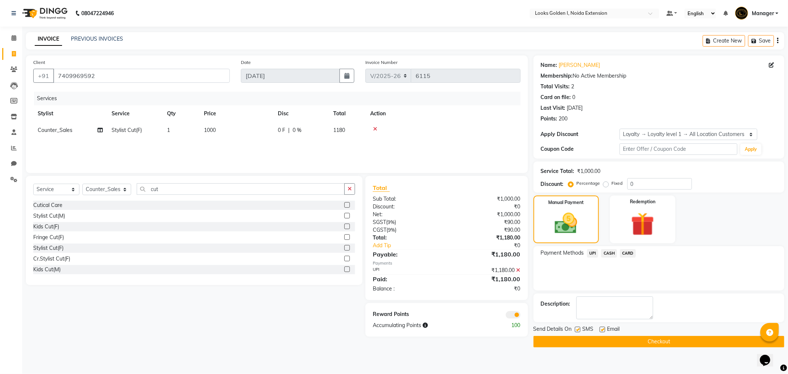
click at [640, 345] on button "Checkout" at bounding box center [659, 341] width 251 height 11
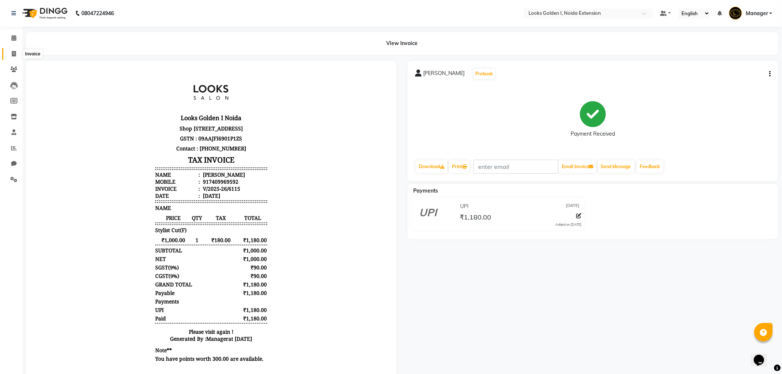
click at [12, 52] on icon at bounding box center [14, 54] width 4 height 6
select select "service"
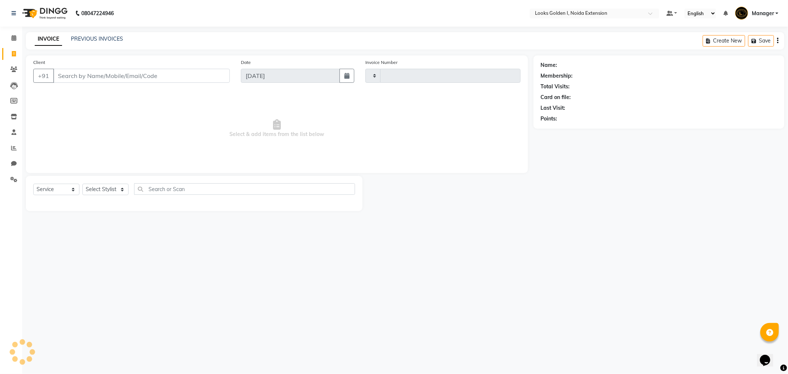
type input "6117"
select select "5508"
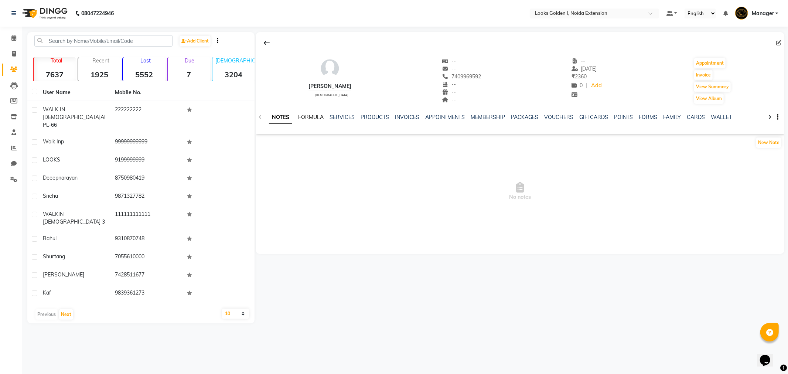
click at [309, 119] on link "FORMULA" at bounding box center [311, 117] width 26 height 7
click at [334, 117] on link "SERVICES" at bounding box center [341, 117] width 25 height 7
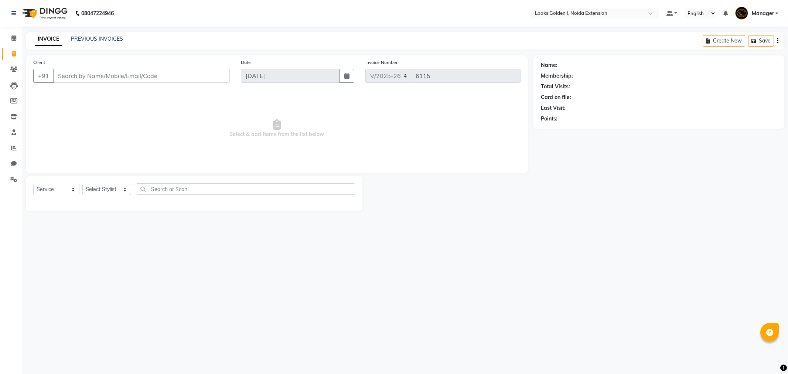
select select "5508"
select select "service"
click at [137, 69] on input "Client" at bounding box center [141, 76] width 177 height 14
click at [122, 187] on select "Select Stylist Ajay_pdct [PERSON_NAME] Counter_Sales [PERSON_NAME] [PERSON_NAME…" at bounding box center [106, 189] width 49 height 11
select select "85709"
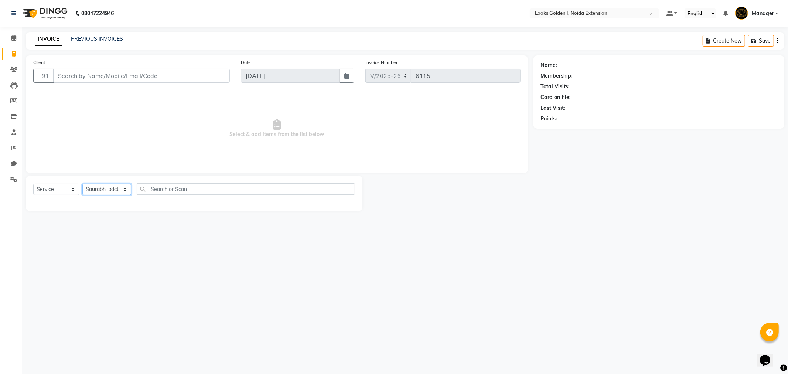
click at [82, 184] on select "Select Stylist Ajay_pdct [PERSON_NAME] Counter_Sales [PERSON_NAME] [PERSON_NAME…" at bounding box center [106, 189] width 49 height 11
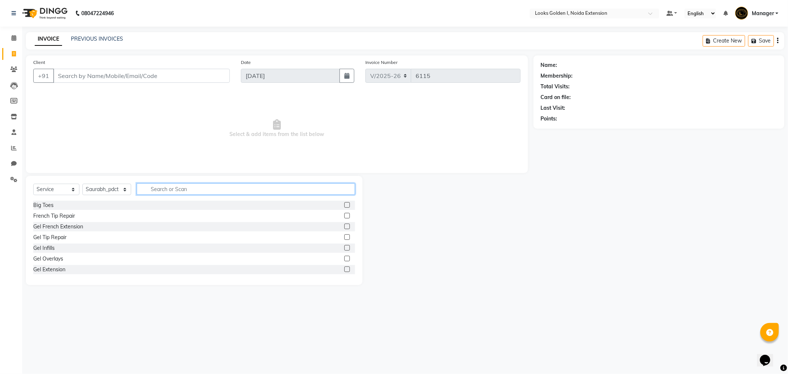
click at [150, 183] on input "text" at bounding box center [246, 188] width 218 height 11
type input "ash"
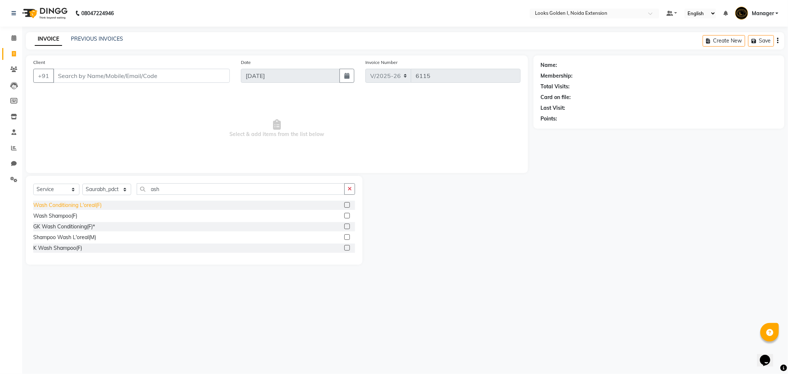
click at [94, 202] on div "Wash Conditioning L'oreal(F)" at bounding box center [67, 205] width 68 height 8
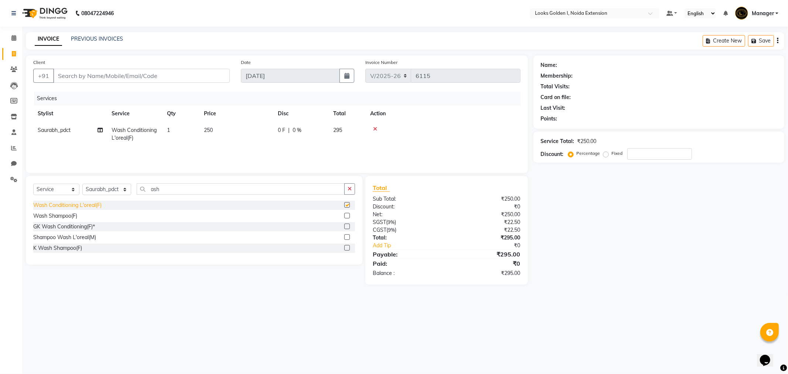
checkbox input "false"
click at [353, 187] on button "button" at bounding box center [349, 188] width 11 height 11
type input "iro"
click at [65, 205] on div "Ironing Curls(F)*" at bounding box center [52, 205] width 38 height 8
checkbox input "false"
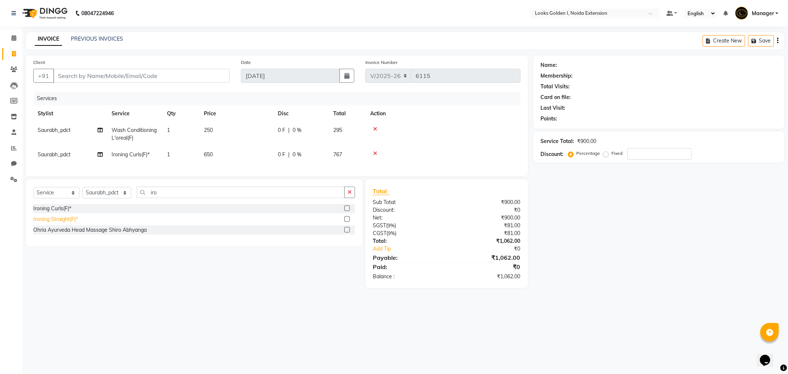
click at [72, 223] on div "Ironing Straight(F)*" at bounding box center [55, 219] width 45 height 8
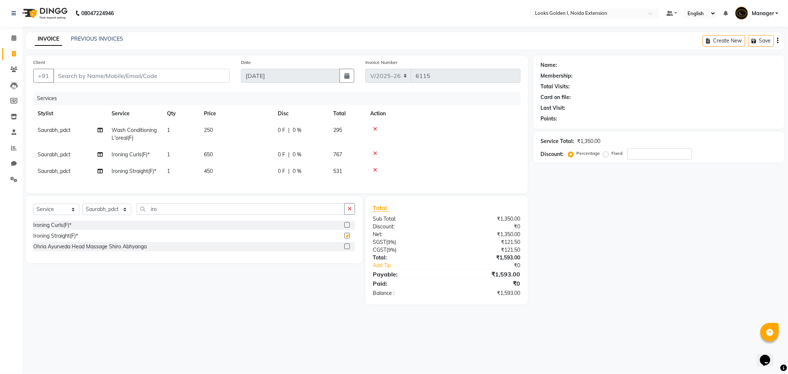
checkbox input "false"
click at [376, 154] on icon at bounding box center [375, 153] width 4 height 5
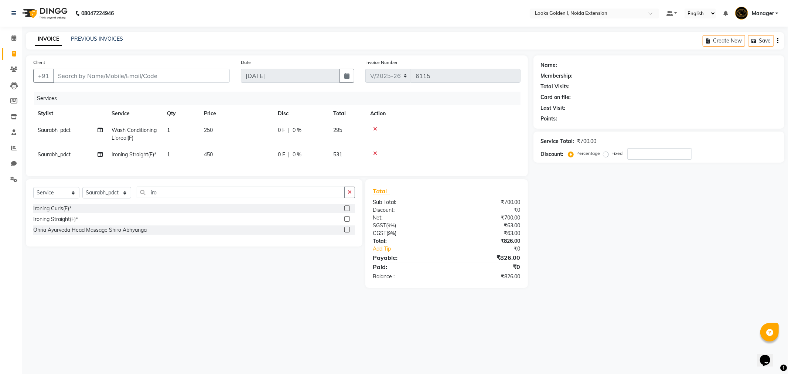
click at [208, 130] on span "250" at bounding box center [208, 130] width 9 height 7
select select "85709"
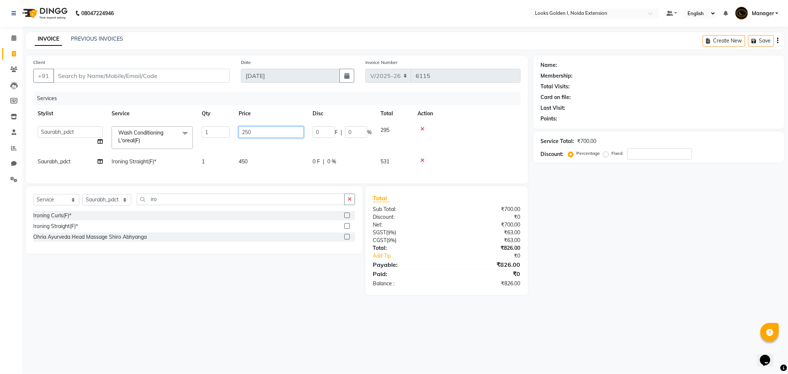
drag, startPoint x: 268, startPoint y: 132, endPoint x: 207, endPoint y: 146, distance: 62.1
click at [207, 146] on tr "Ajay_pdct [PERSON_NAME] Counter_Sales [PERSON_NAME] [PERSON_NAME] Gaurav_pdct […" at bounding box center [276, 137] width 487 height 31
type input "300"
click at [240, 167] on div "Services Stylist Service Qty Price Disc Total Action Ajay_pdct [PERSON_NAME] Co…" at bounding box center [276, 134] width 487 height 84
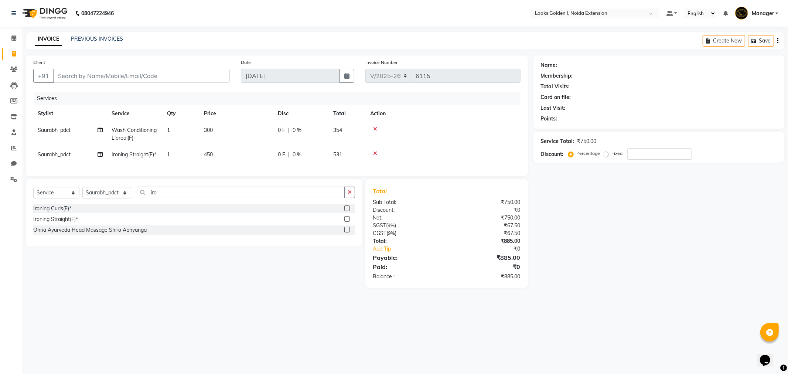
click at [217, 154] on td "450" at bounding box center [237, 154] width 74 height 17
select select "85709"
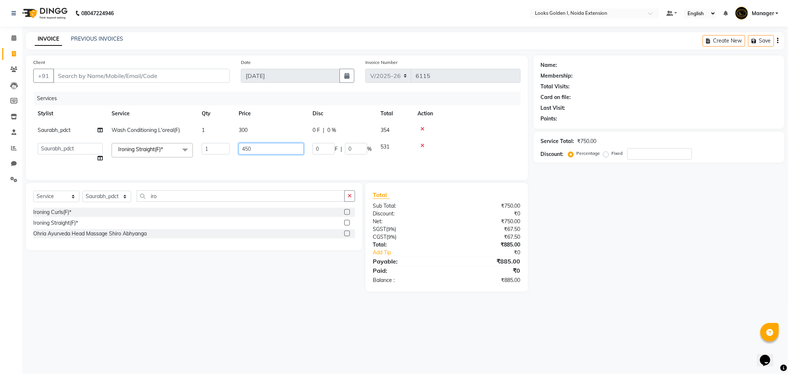
drag, startPoint x: 268, startPoint y: 154, endPoint x: 218, endPoint y: 164, distance: 51.2
click at [215, 166] on tr "Ajay_pdct [PERSON_NAME] Counter_Sales [PERSON_NAME] [PERSON_NAME] Gaurav_pdct […" at bounding box center [276, 153] width 487 height 28
type input "1000"
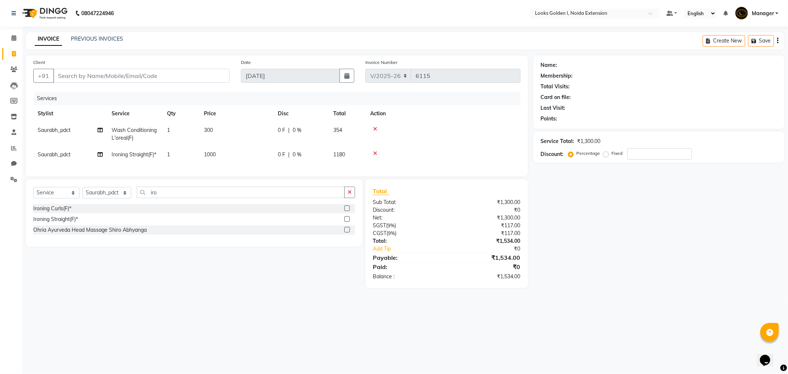
click at [226, 162] on tr "Saurabh_pdct Ironing Straight(F)* 1 1000 0 F | 0 % 1180" at bounding box center [276, 154] width 487 height 17
click at [184, 81] on input "Client" at bounding box center [141, 76] width 177 height 14
type input "9"
type input "0"
click at [113, 89] on span "95601125" at bounding box center [103, 92] width 30 height 7
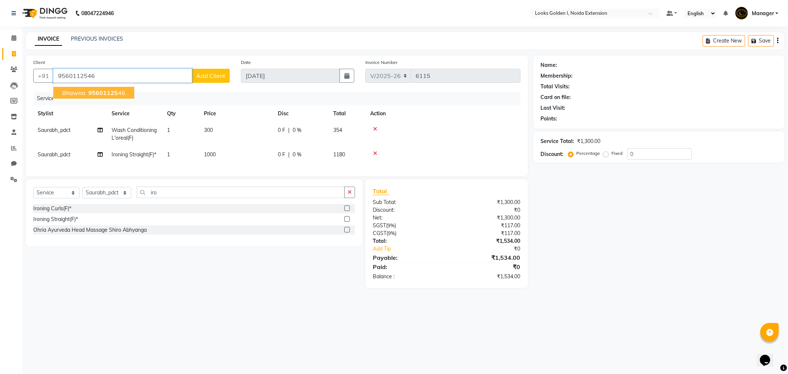
type input "9560112546"
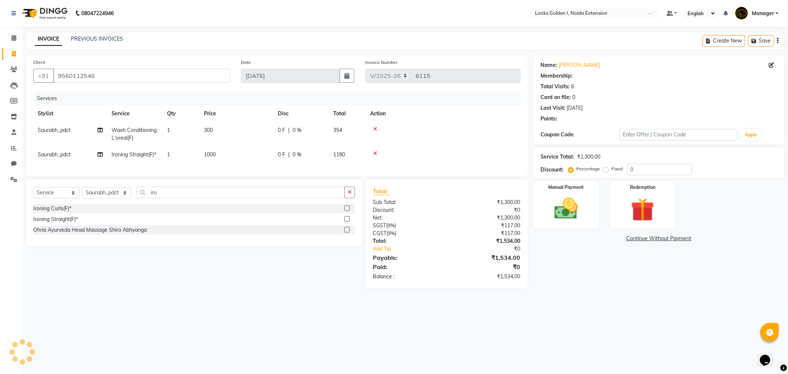
select select "1: Object"
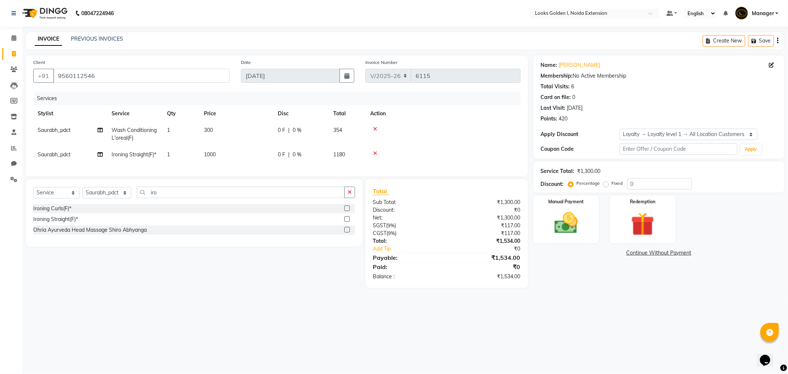
click at [215, 129] on td "300" at bounding box center [237, 134] width 74 height 24
select select "85709"
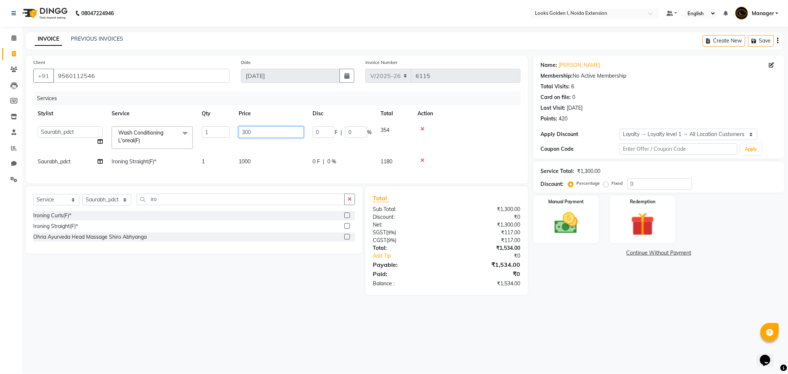
drag, startPoint x: 271, startPoint y: 126, endPoint x: 215, endPoint y: 131, distance: 56.8
click at [215, 131] on tr "Ajay_pdct [PERSON_NAME] Counter_Sales [PERSON_NAME] [PERSON_NAME] Gaurav_pdct […" at bounding box center [276, 137] width 487 height 31
type input "400"
click at [258, 150] on tbody "Ajay_pdct [PERSON_NAME] Counter_Sales [PERSON_NAME] [PERSON_NAME] Gaurav_pdct […" at bounding box center [276, 146] width 487 height 48
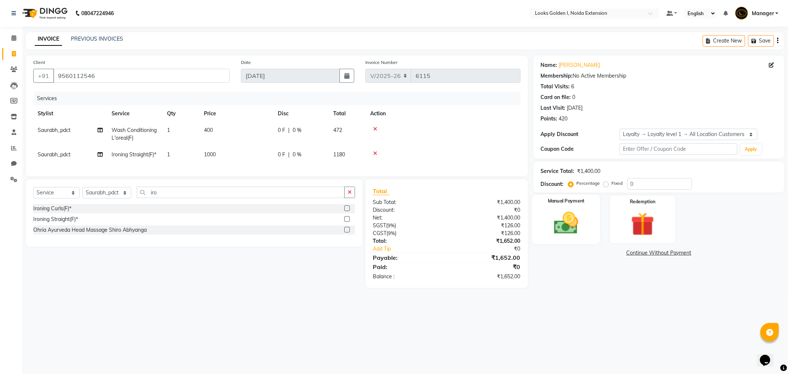
click at [568, 219] on img at bounding box center [567, 223] width 40 height 28
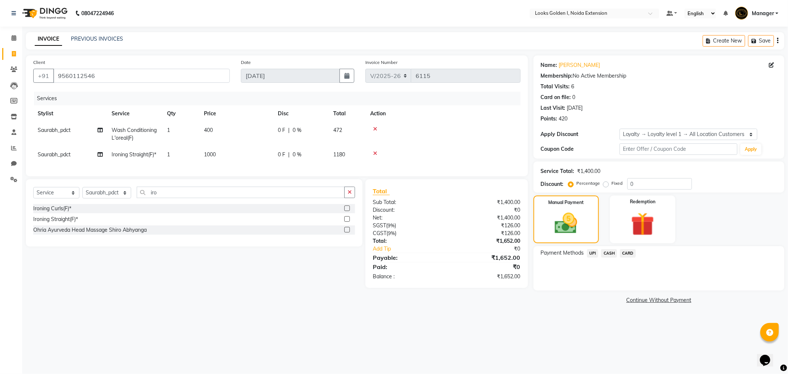
click at [593, 252] on span "UPI" at bounding box center [592, 253] width 11 height 9
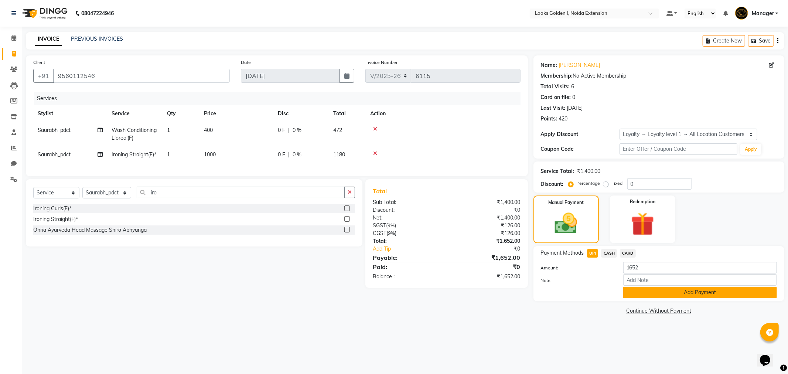
click at [640, 289] on button "Add Payment" at bounding box center [701, 292] width 154 height 11
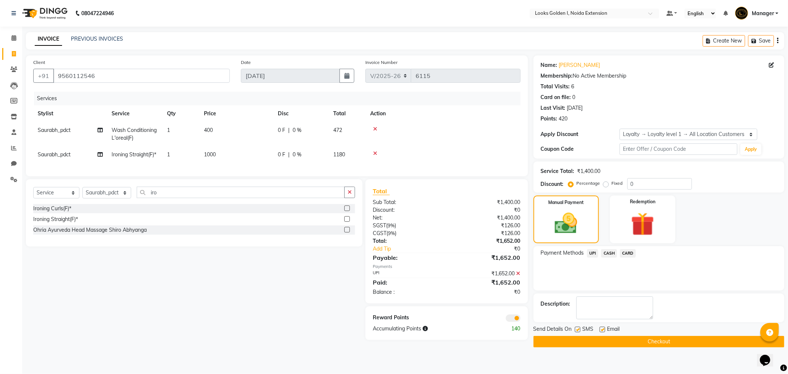
click at [625, 342] on button "Checkout" at bounding box center [659, 341] width 251 height 11
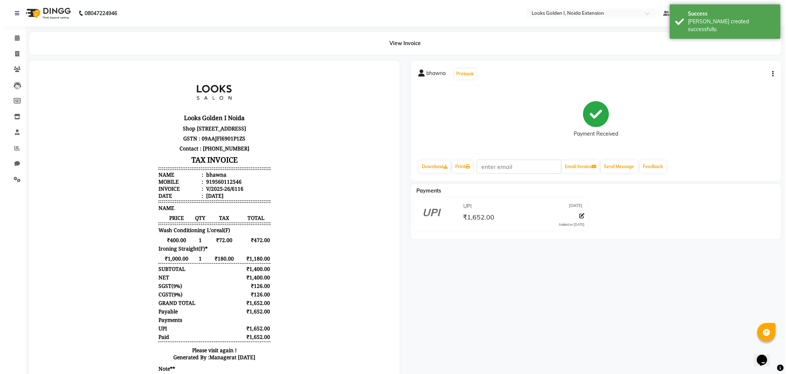
scroll to position [6, 0]
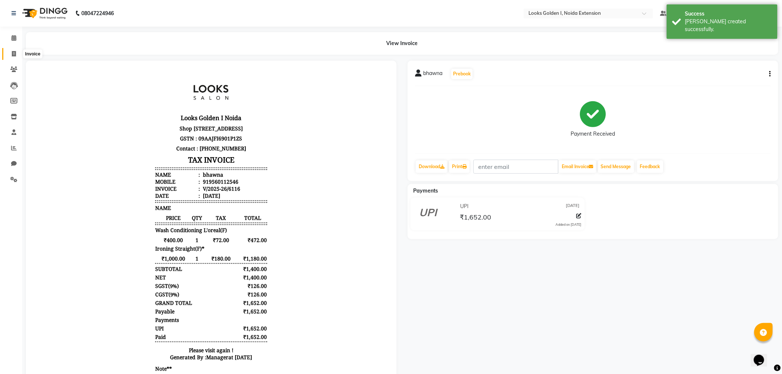
click at [14, 54] on icon at bounding box center [14, 54] width 4 height 6
select select "5508"
select select "service"
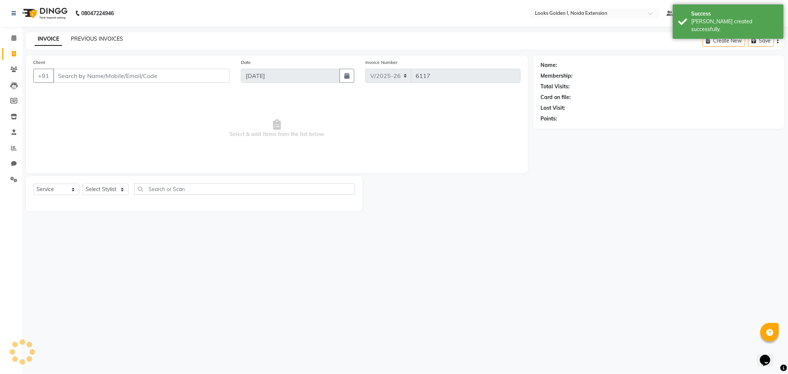
click at [92, 39] on link "PREVIOUS INVOICES" at bounding box center [97, 38] width 52 height 7
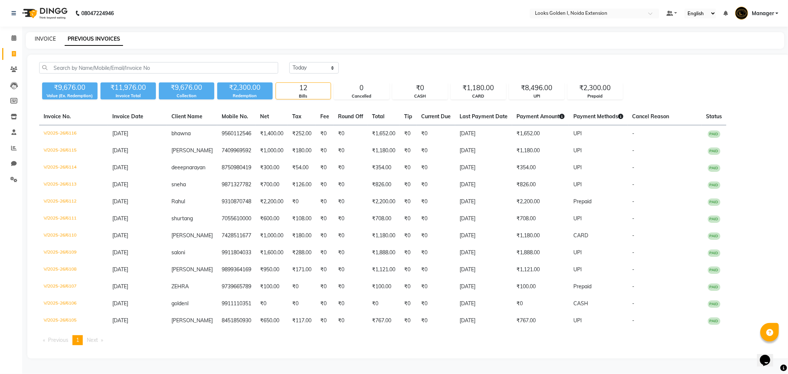
click at [53, 35] on link "INVOICE" at bounding box center [45, 38] width 21 height 7
select select "5508"
select select "service"
